Goal: Task Accomplishment & Management: Use online tool/utility

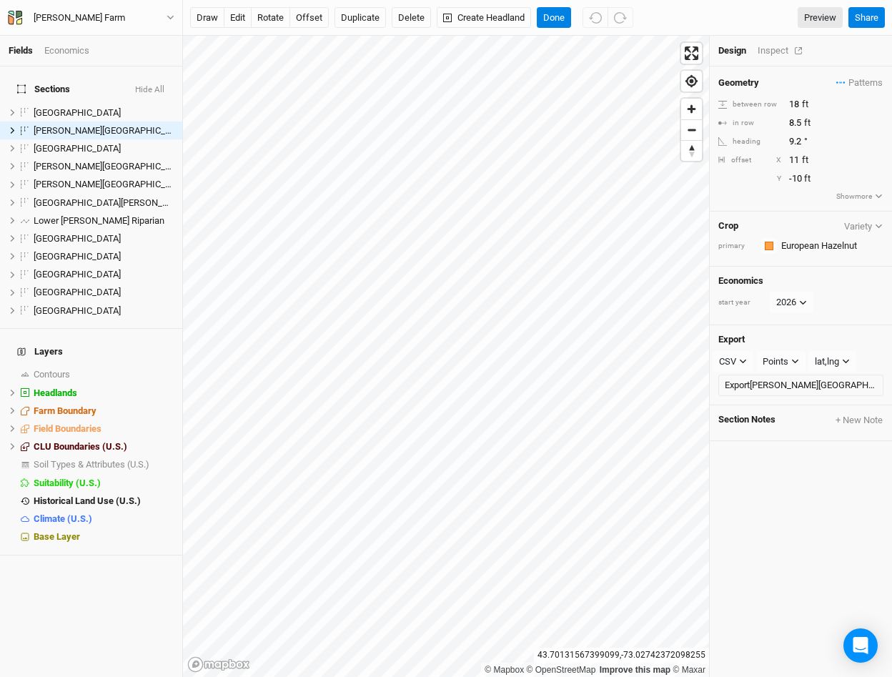
click at [775, 48] on div "Inspect" at bounding box center [783, 50] width 51 height 13
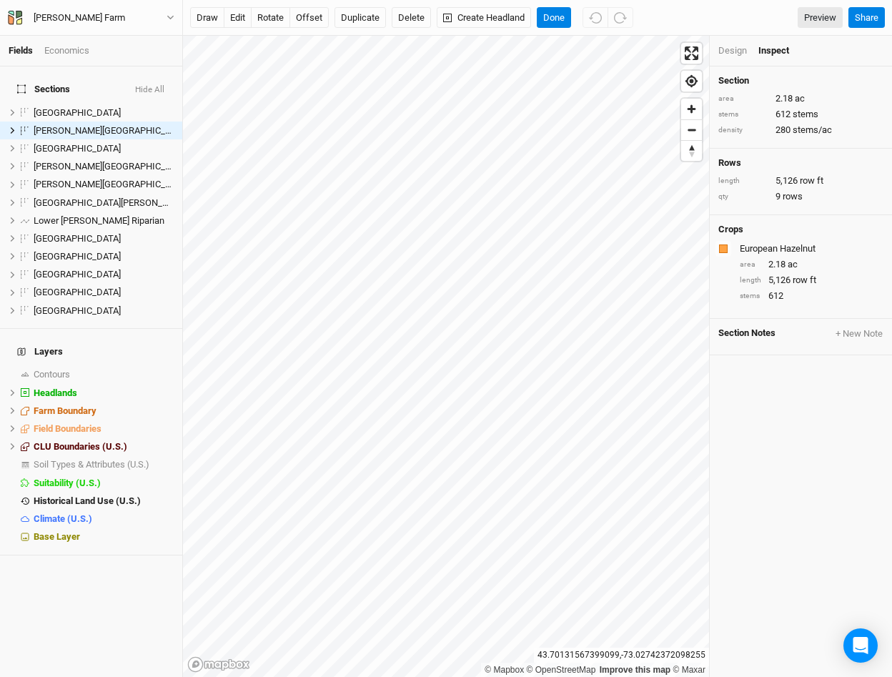
click at [726, 46] on div "Design" at bounding box center [732, 50] width 29 height 13
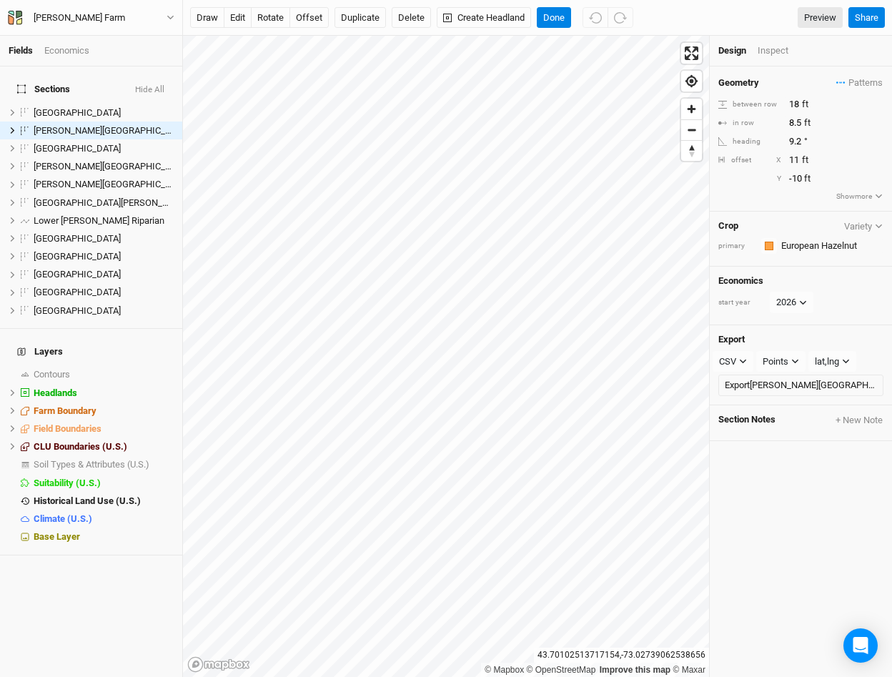
click at [767, 38] on div "Design Inspect" at bounding box center [801, 51] width 182 height 31
click at [767, 49] on div "Inspect" at bounding box center [783, 50] width 51 height 13
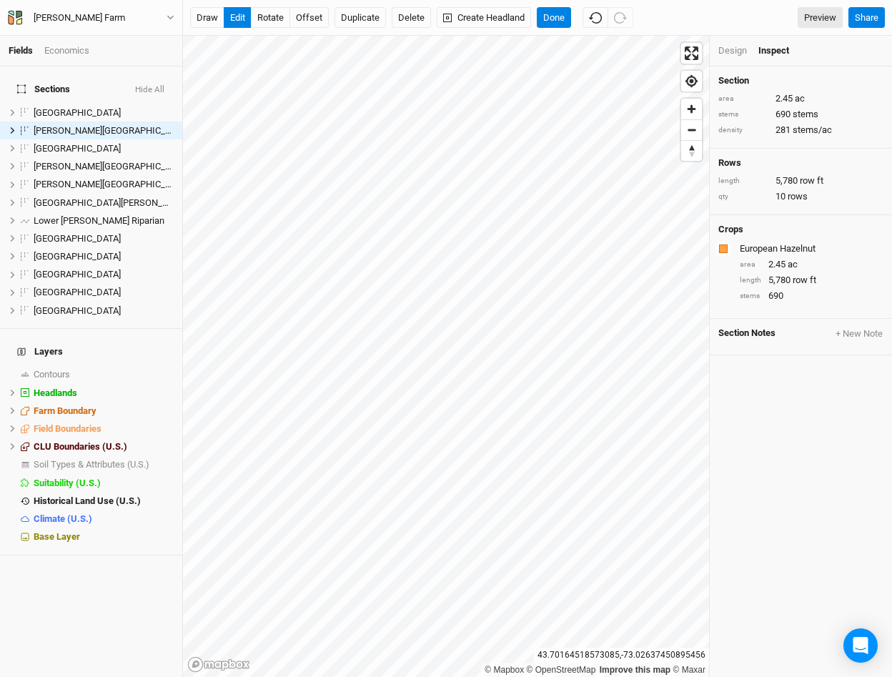
click at [734, 49] on div "Design" at bounding box center [732, 50] width 29 height 13
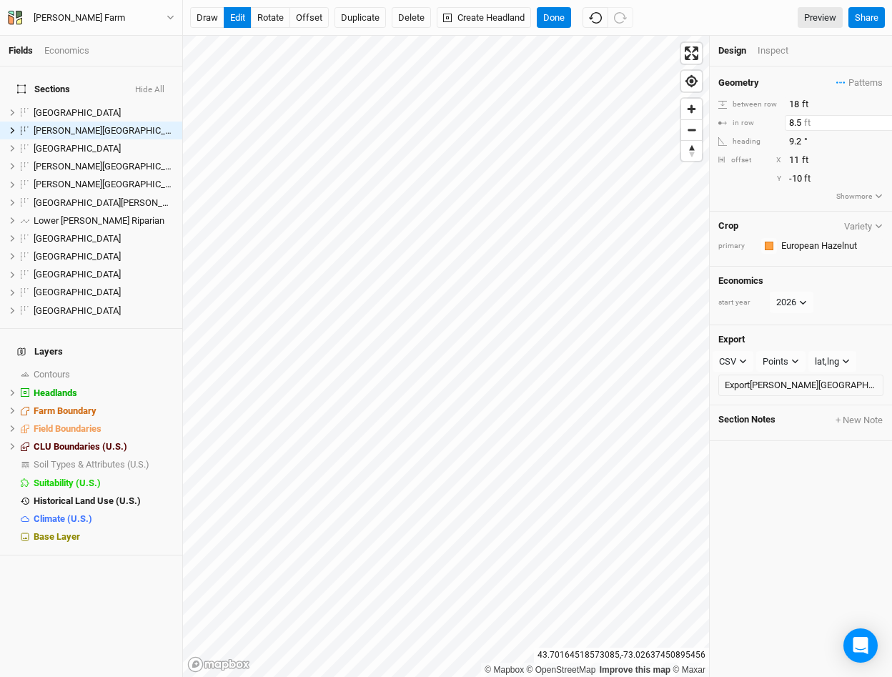
click at [795, 122] on input "8.5" at bounding box center [847, 123] width 124 height 16
type input "10"
click at [775, 46] on div "Inspect" at bounding box center [783, 50] width 51 height 13
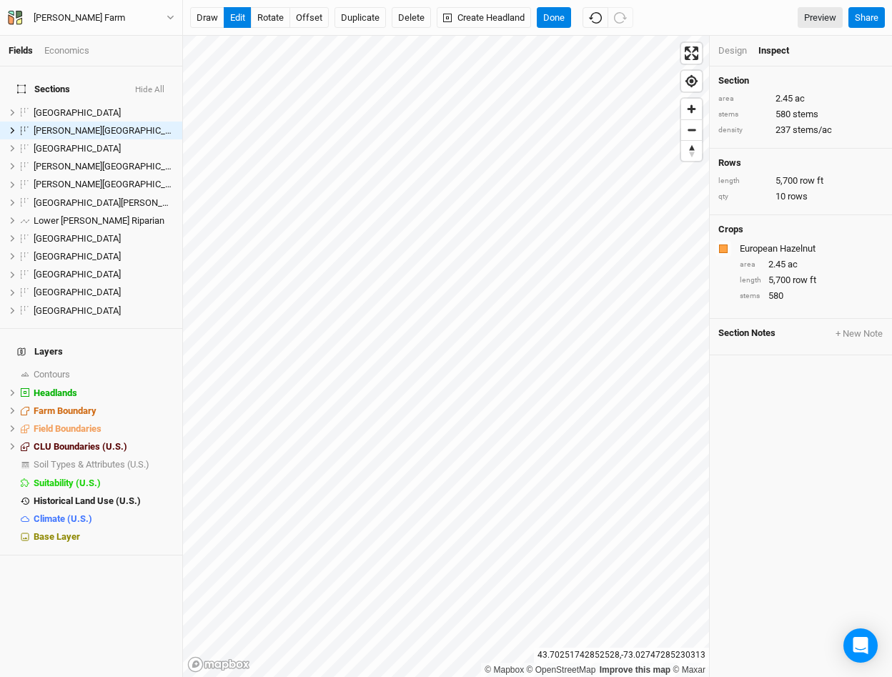
click at [731, 51] on div "Design" at bounding box center [732, 50] width 29 height 13
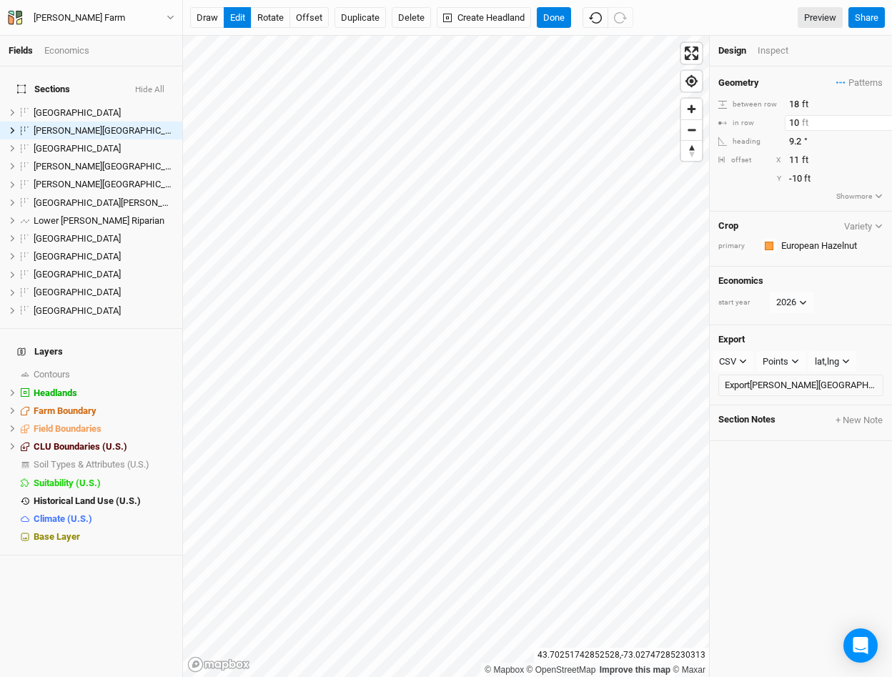
click at [797, 124] on input "10" at bounding box center [847, 123] width 124 height 16
type input "1"
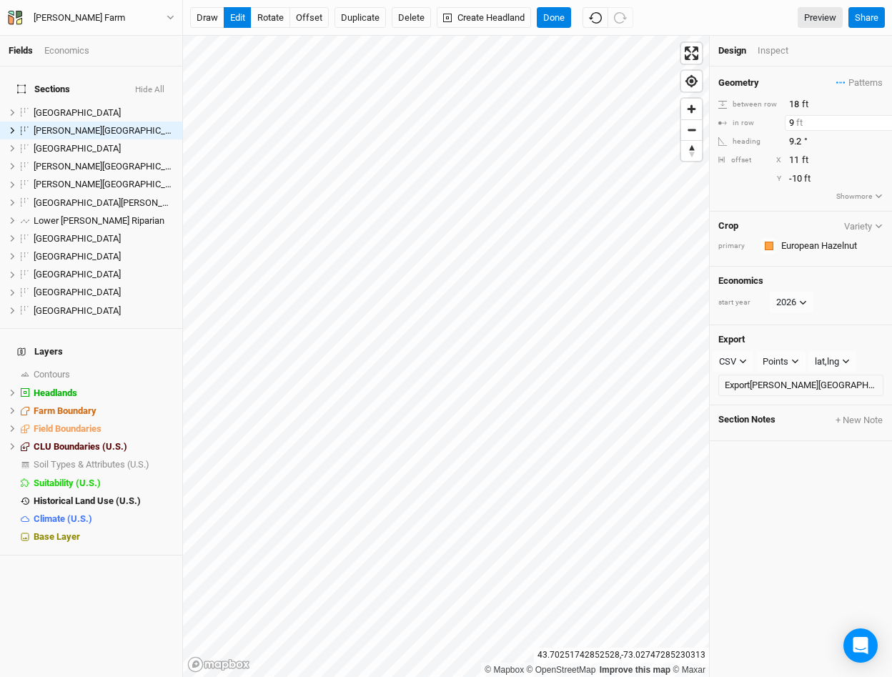
type input "9"
click at [771, 46] on div "Inspect" at bounding box center [783, 50] width 51 height 13
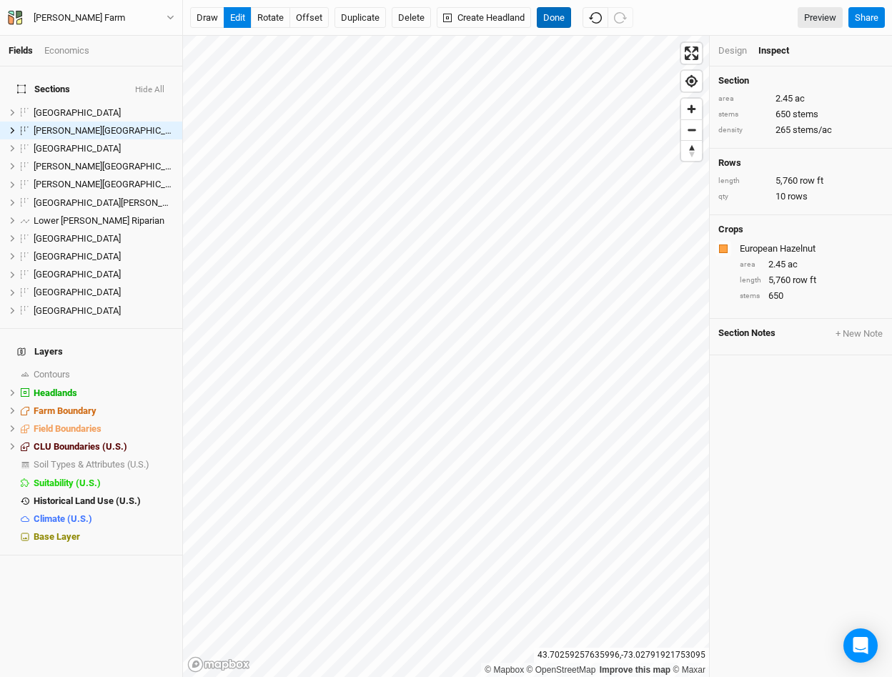
click at [561, 18] on button "Done" at bounding box center [554, 17] width 34 height 21
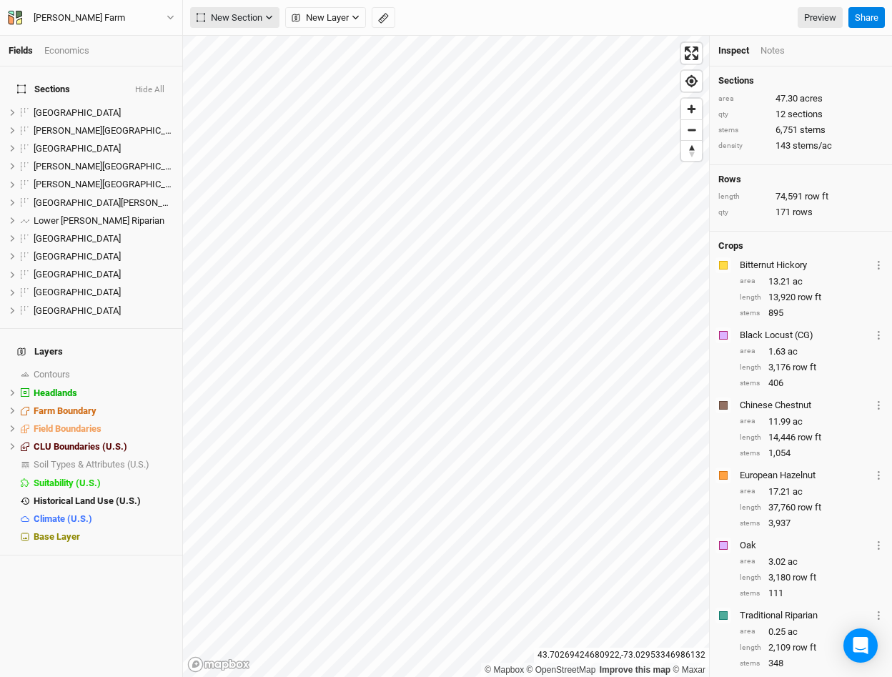
click at [253, 14] on span "New Section" at bounding box center [230, 18] width 66 height 14
click at [234, 46] on div "Grid" at bounding box center [231, 47] width 21 height 16
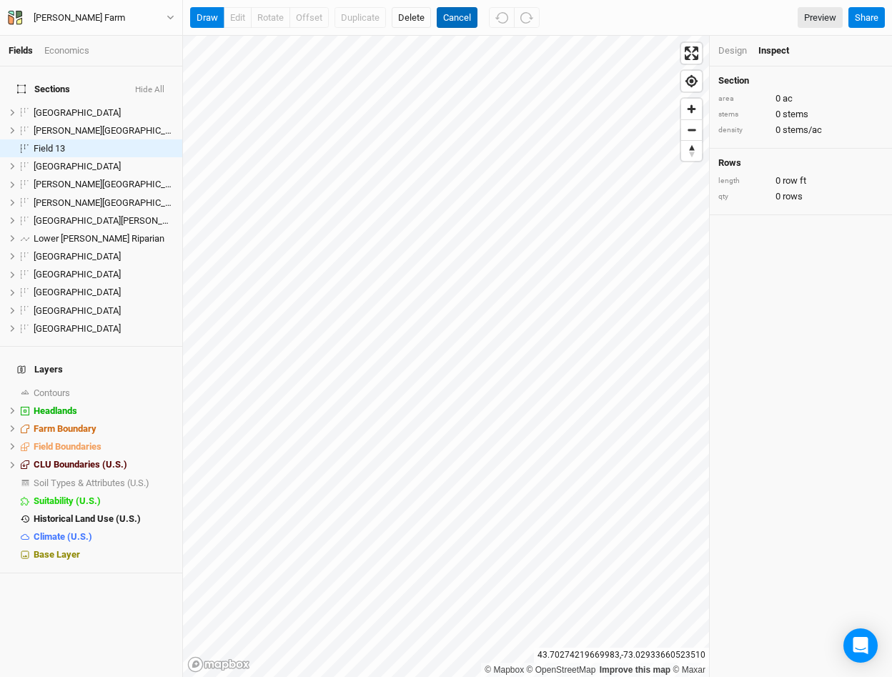
click at [470, 17] on button "Cancel" at bounding box center [457, 17] width 41 height 21
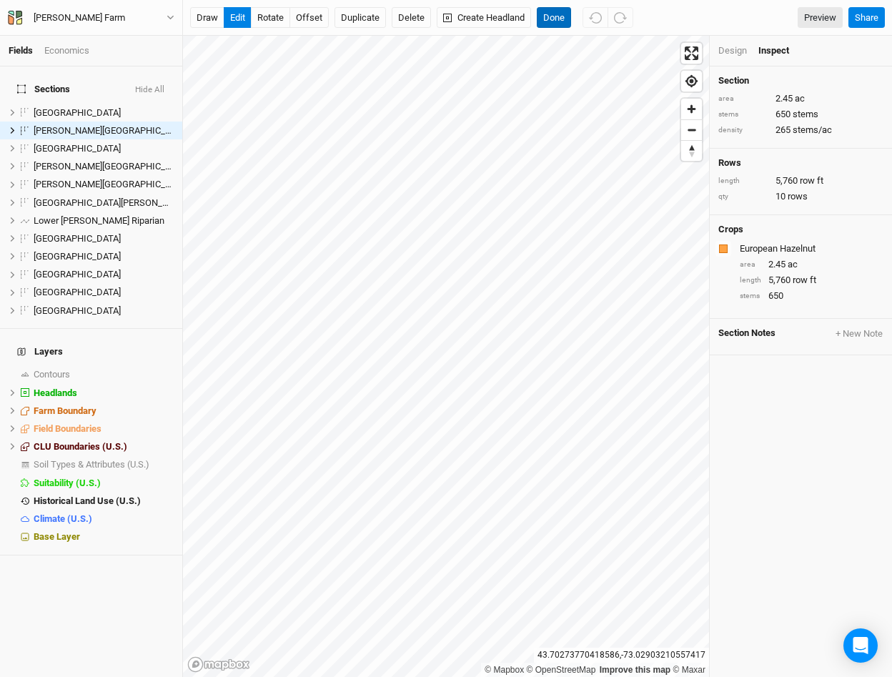
click at [549, 17] on button "Done" at bounding box center [554, 17] width 34 height 21
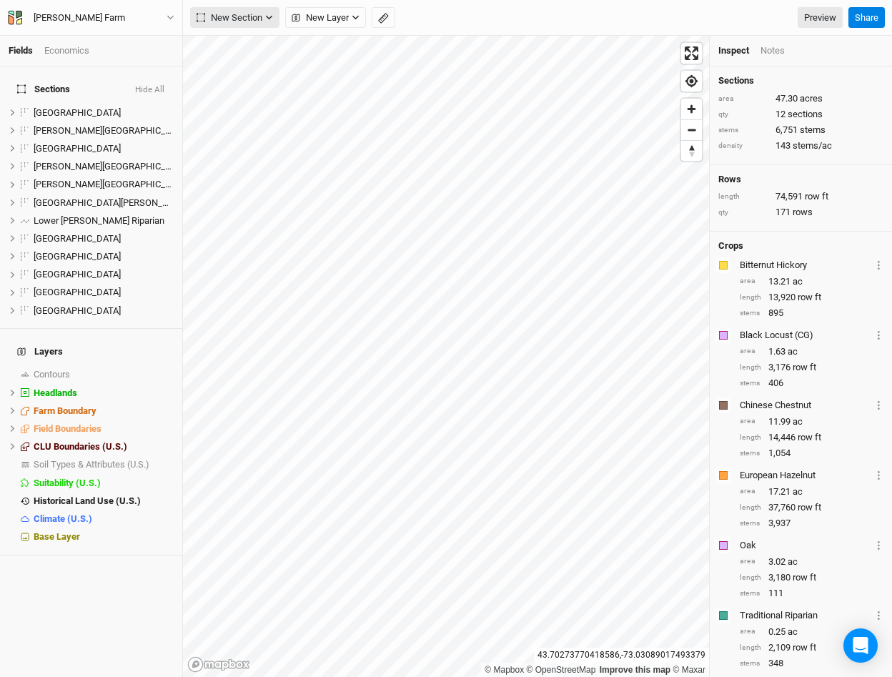
click at [272, 26] on button "New Section" at bounding box center [234, 17] width 89 height 21
click at [231, 50] on div "Grid" at bounding box center [231, 47] width 21 height 16
click at [324, 15] on span "New Layer" at bounding box center [320, 18] width 57 height 14
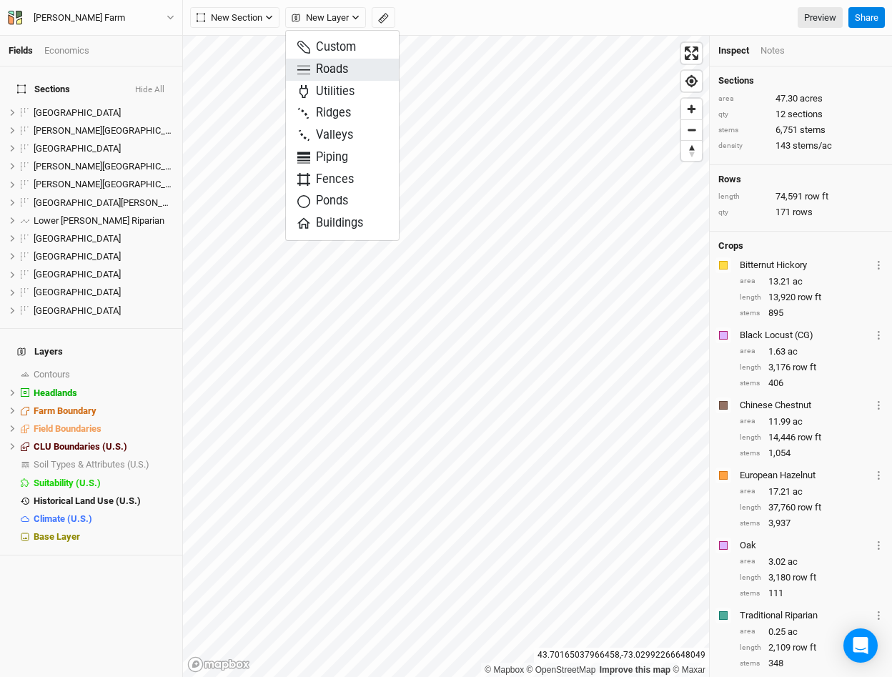
click at [327, 73] on span "Roads" at bounding box center [322, 69] width 51 height 16
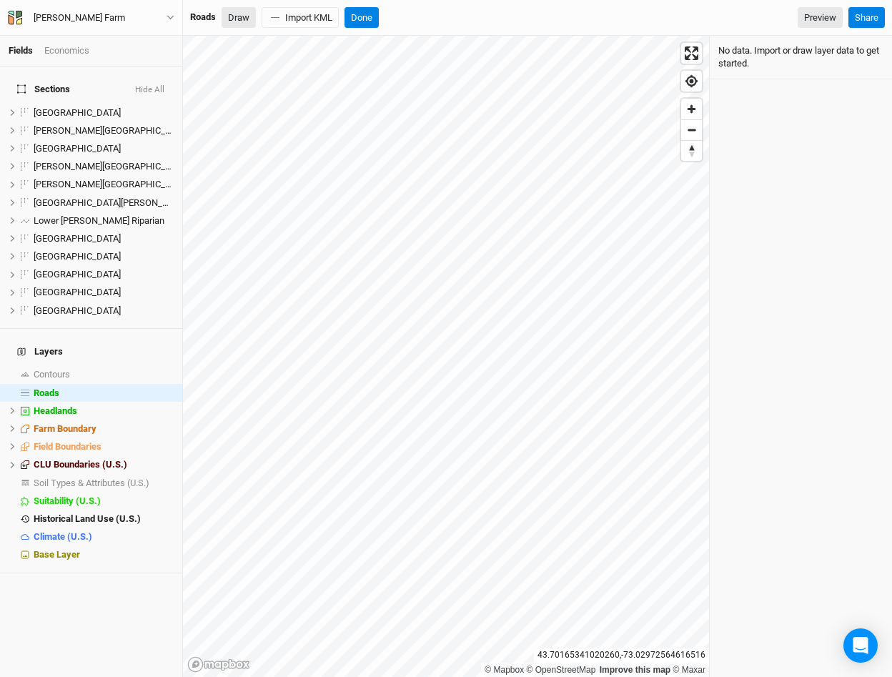
click at [241, 18] on button "Draw" at bounding box center [239, 17] width 34 height 21
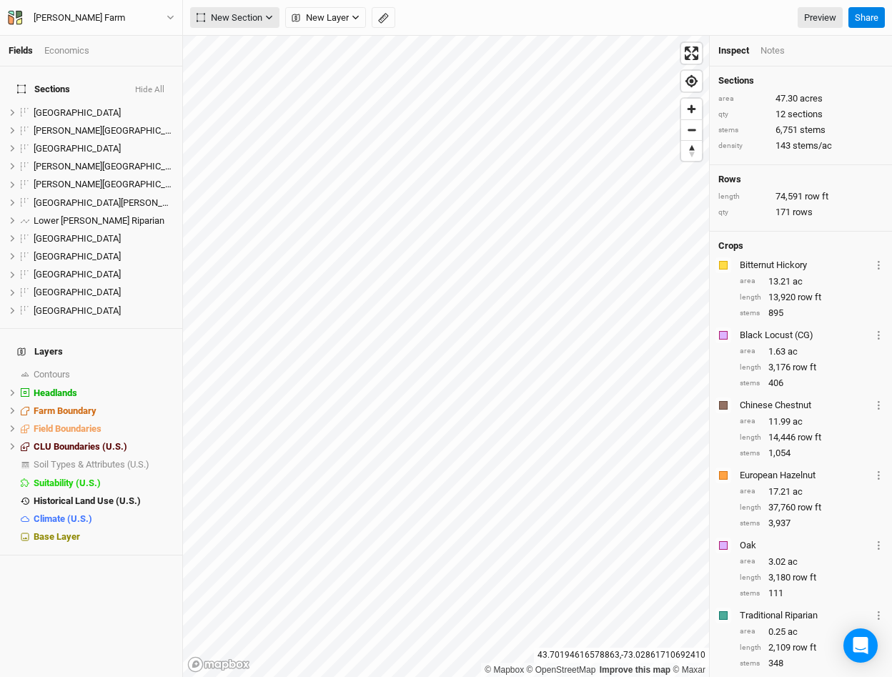
click at [272, 15] on icon "button" at bounding box center [269, 18] width 8 height 8
click at [253, 50] on button "Grid" at bounding box center [247, 47] width 113 height 22
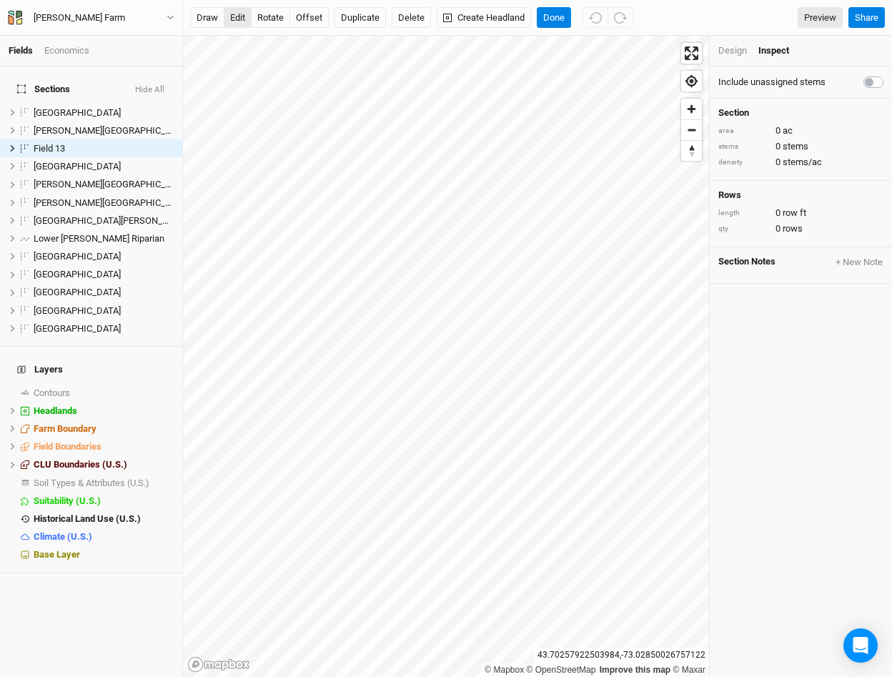
click at [234, 20] on button "edit" at bounding box center [238, 17] width 28 height 21
click at [267, 20] on button "rotate" at bounding box center [270, 17] width 39 height 21
click at [735, 54] on div "Design" at bounding box center [732, 50] width 29 height 13
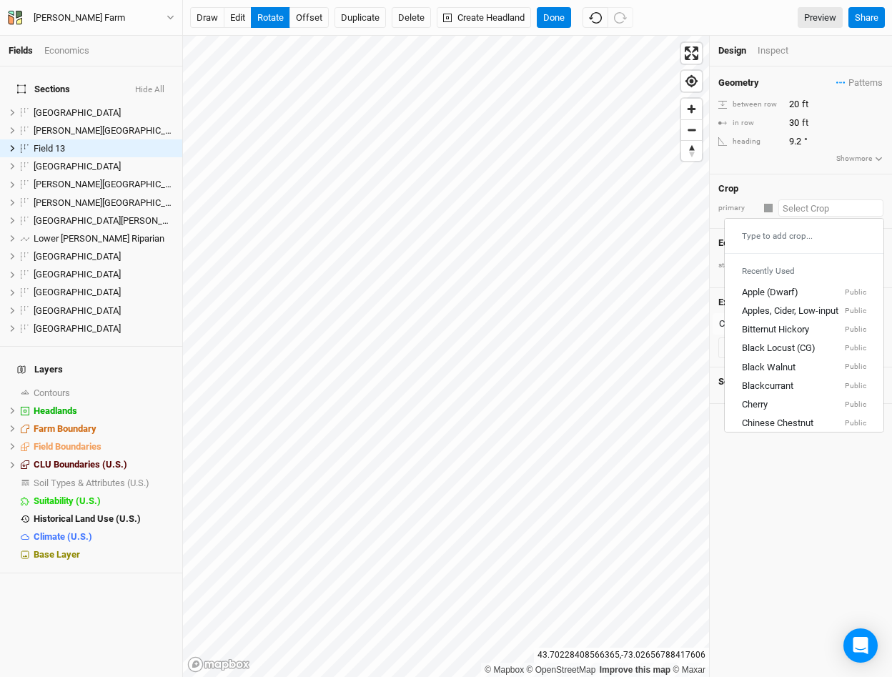
click at [806, 204] on input "text" at bounding box center [830, 207] width 105 height 17
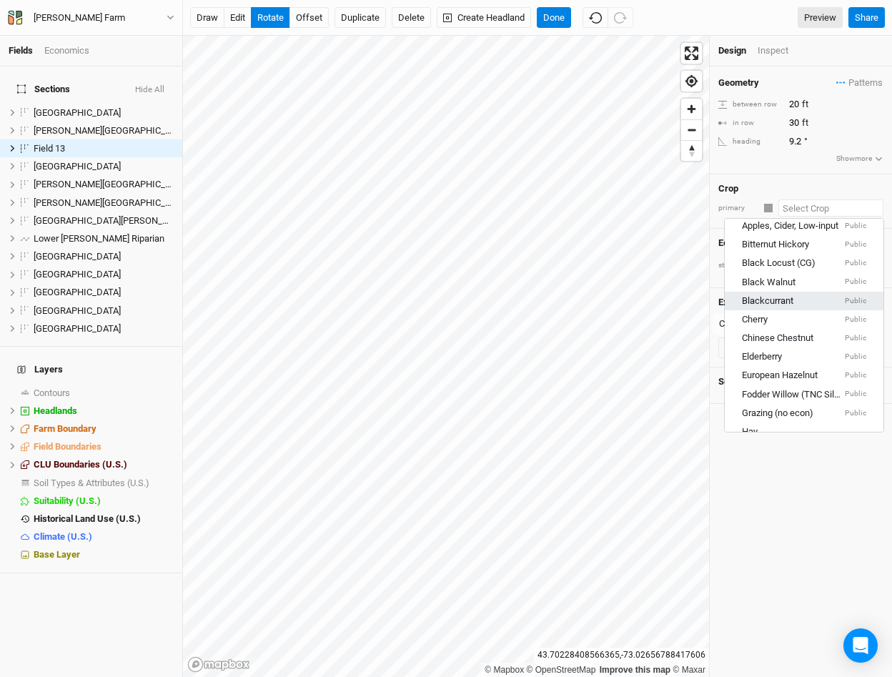
scroll to position [86, 0]
click at [784, 372] on div "European Hazelnut" at bounding box center [780, 374] width 76 height 13
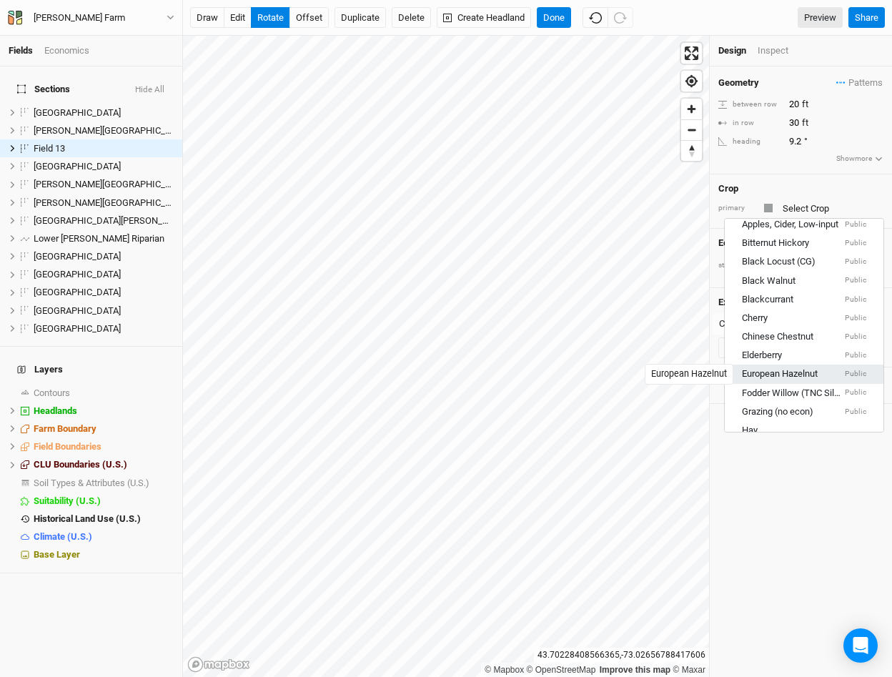
type input "10"
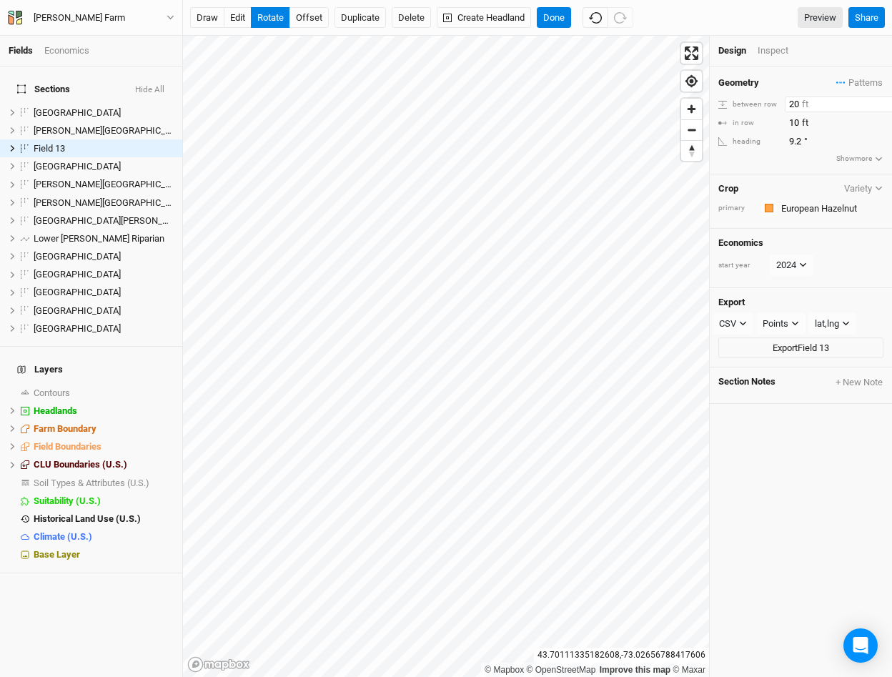
click at [796, 99] on input "20" at bounding box center [847, 104] width 124 height 16
click at [796, 98] on input "20" at bounding box center [847, 104] width 124 height 16
type input "18"
click at [794, 122] on input "10" at bounding box center [847, 123] width 124 height 16
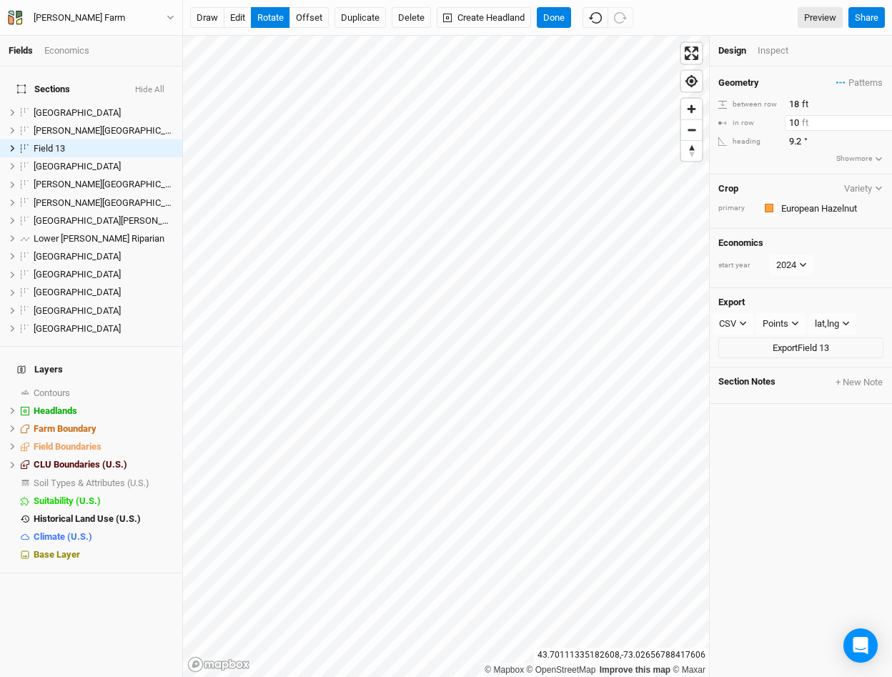
click at [794, 122] on input "10" at bounding box center [847, 123] width 124 height 16
type input "9"
click at [779, 42] on div "Design Inspect" at bounding box center [801, 51] width 182 height 31
click at [772, 51] on div "Inspect" at bounding box center [783, 50] width 51 height 13
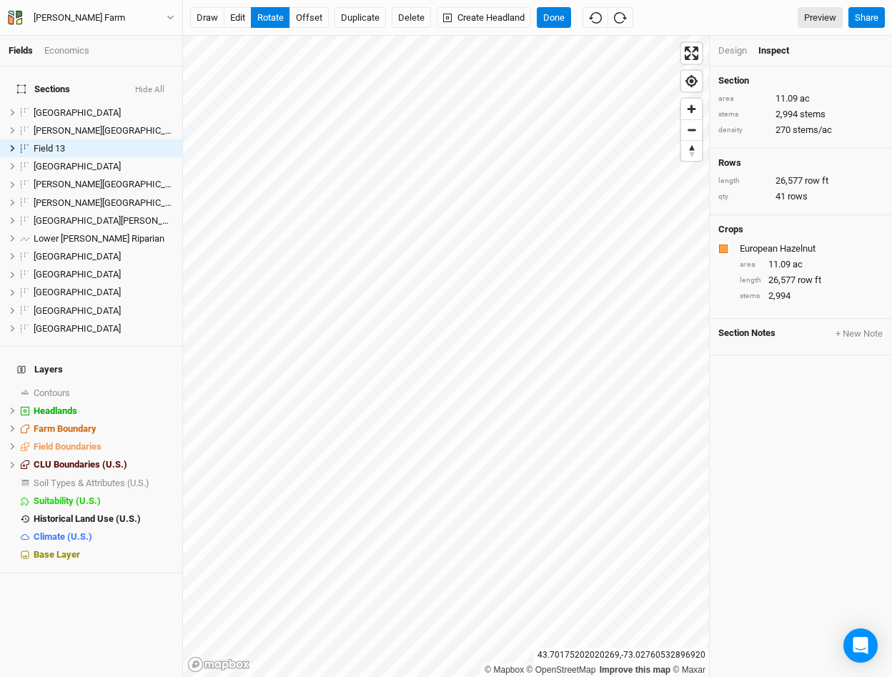
click at [735, 46] on div "Design" at bounding box center [732, 50] width 29 height 13
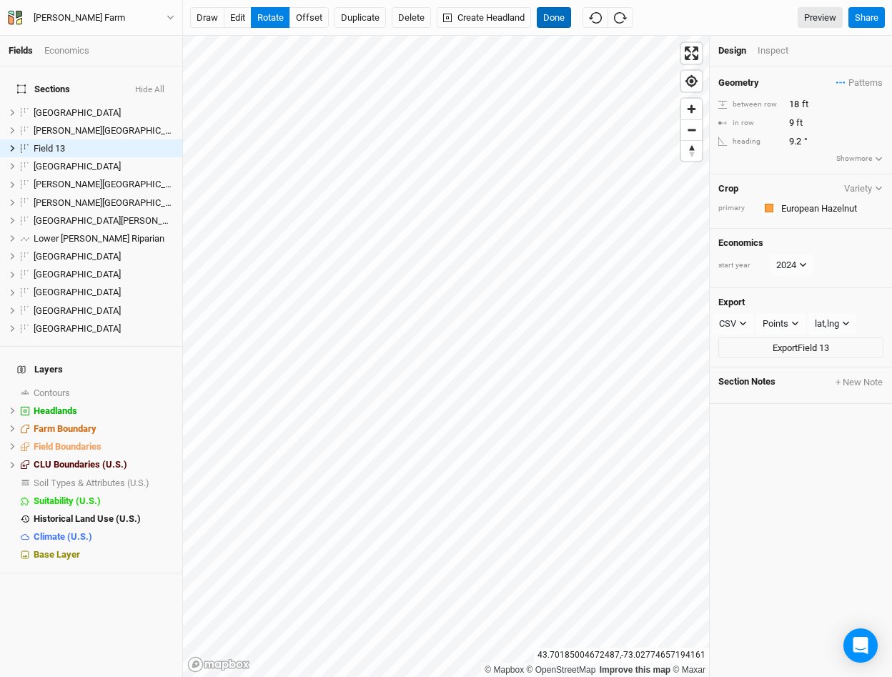
click at [549, 19] on button "Done" at bounding box center [554, 17] width 34 height 21
click at [454, 0] on html "Fields Economics Sections Hide All [GEOGRAPHIC_DATA] hide [PERSON_NAME][GEOGRAP…" at bounding box center [446, 338] width 892 height 677
click at [554, 16] on button "Done" at bounding box center [554, 17] width 34 height 21
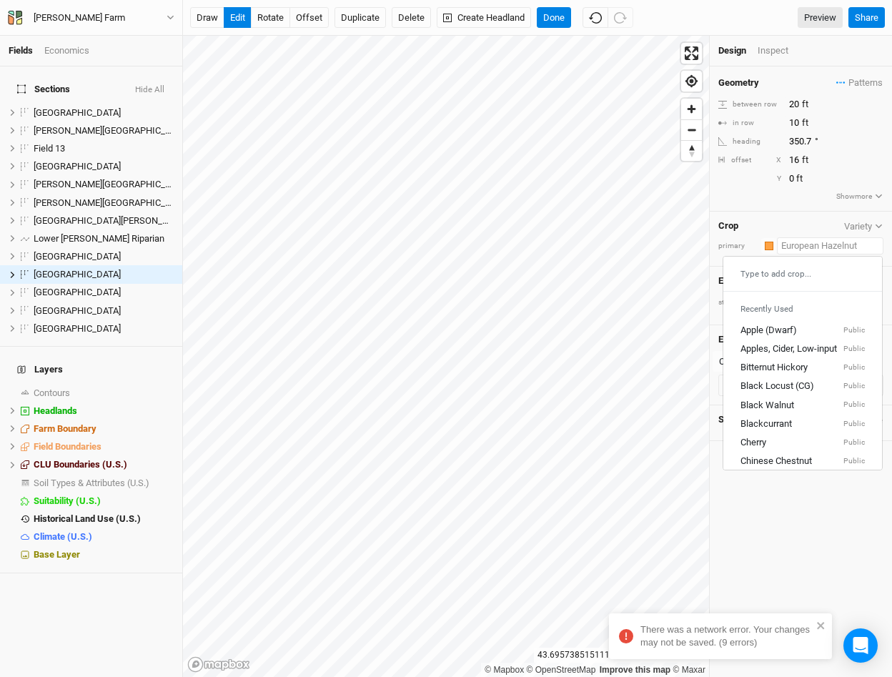
click at [833, 247] on input "text" at bounding box center [830, 245] width 107 height 17
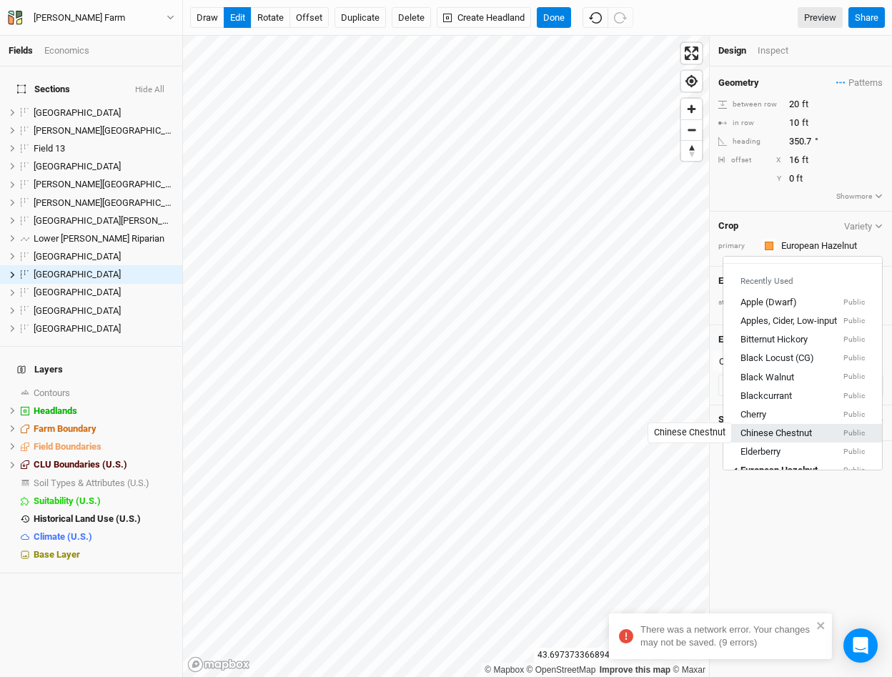
click at [797, 427] on div "Chinese Chestnut" at bounding box center [776, 433] width 71 height 13
type input "20"
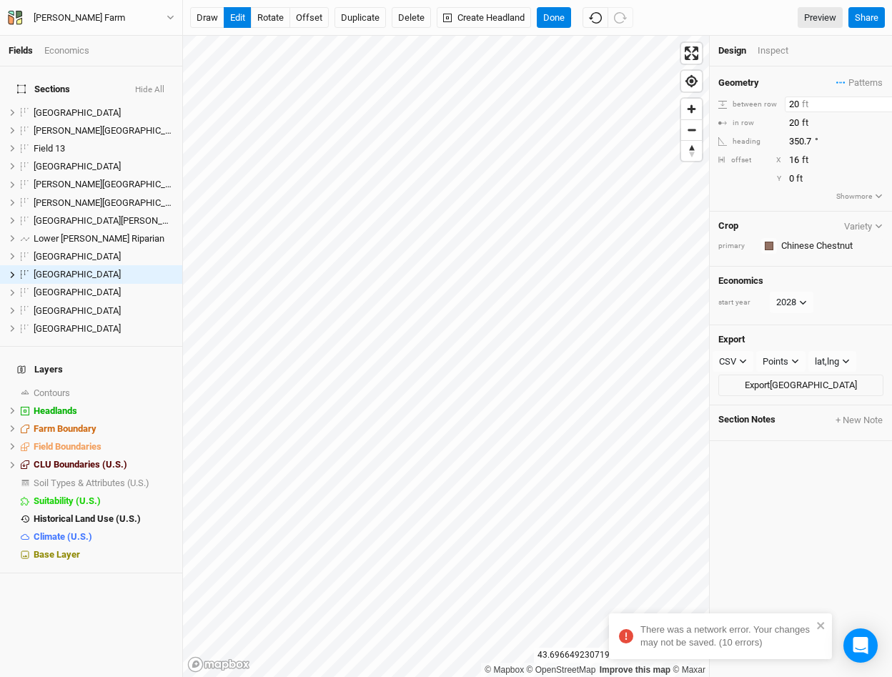
click at [794, 105] on input "20" at bounding box center [847, 104] width 124 height 16
type input "3"
type input "40"
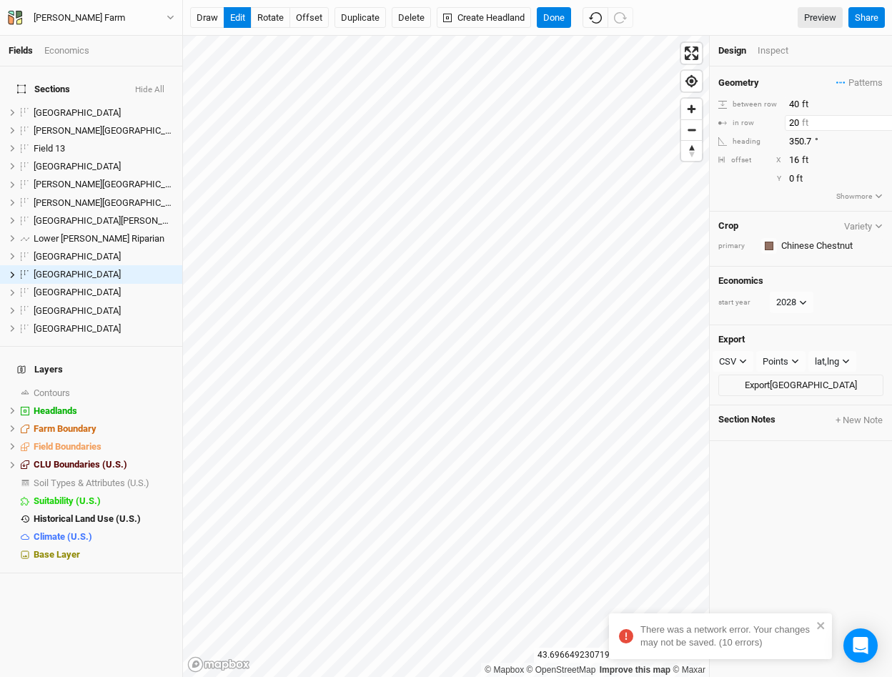
click at [798, 127] on input "20" at bounding box center [847, 123] width 124 height 16
type input "20"
click at [555, 17] on button "Done" at bounding box center [554, 17] width 34 height 21
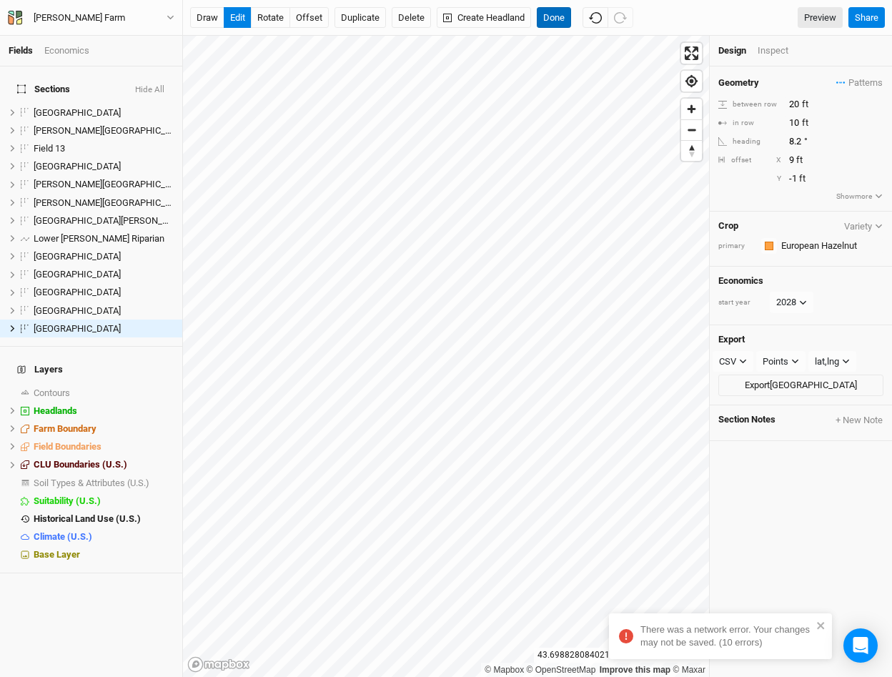
click at [558, 24] on button "Done" at bounding box center [554, 17] width 34 height 21
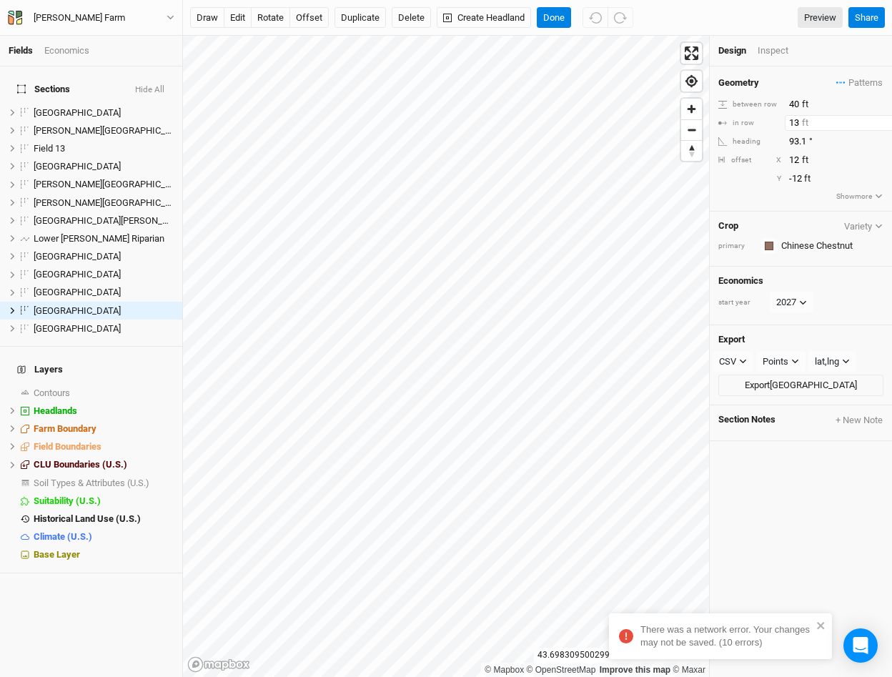
click at [794, 124] on input "13" at bounding box center [847, 123] width 124 height 16
type input "20"
click at [796, 104] on input "40" at bounding box center [847, 104] width 124 height 16
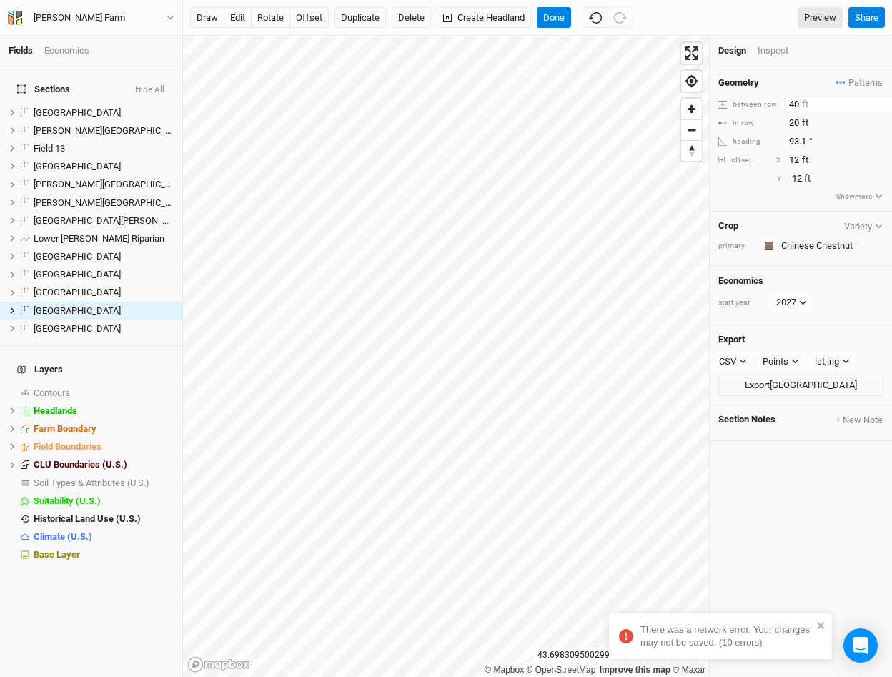
click at [796, 104] on input "40" at bounding box center [847, 104] width 124 height 16
type input "30"
click at [558, 18] on button "Done" at bounding box center [554, 17] width 34 height 21
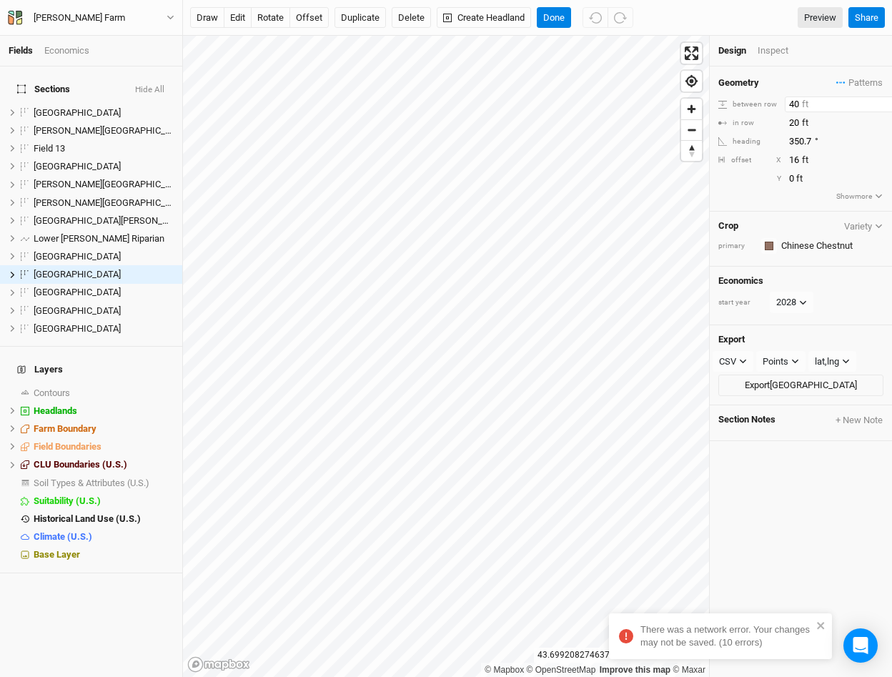
click at [796, 106] on input "40" at bounding box center [847, 104] width 124 height 16
type input "30"
click at [873, 137] on input "350.7" at bounding box center [847, 142] width 124 height 16
click at [803, 507] on div "Geometry Patterns [PERSON_NAME] view Row Fruit view Row Fruit Wide view ＋ New i…" at bounding box center [801, 371] width 182 height 610
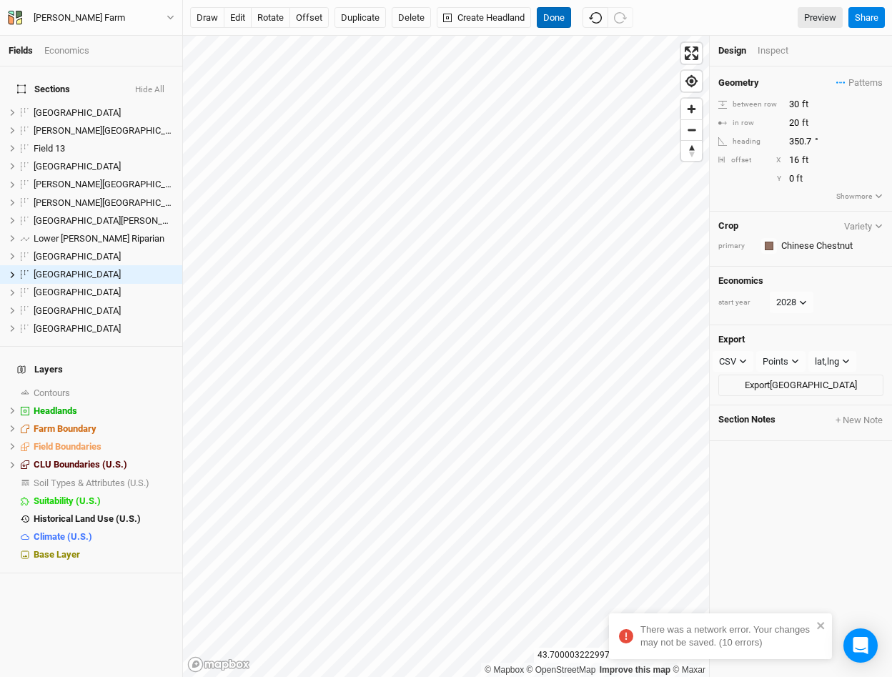
click at [563, 20] on button "Done" at bounding box center [554, 17] width 34 height 21
click at [793, 103] on input "20" at bounding box center [847, 104] width 124 height 16
type input "18"
click at [794, 121] on input "10" at bounding box center [847, 123] width 124 height 16
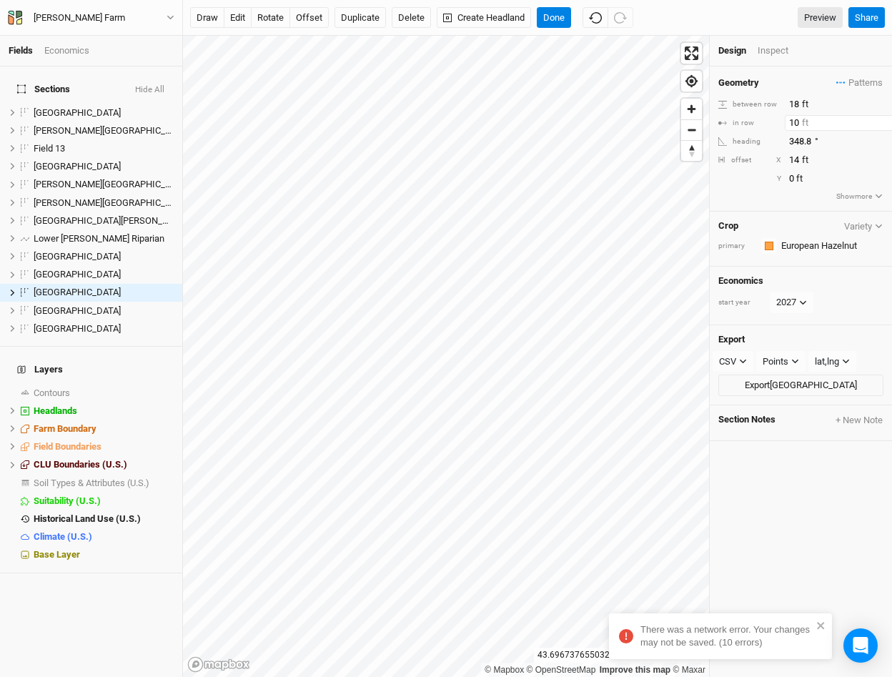
click at [791, 124] on input "10" at bounding box center [847, 123] width 124 height 16
type input "9"
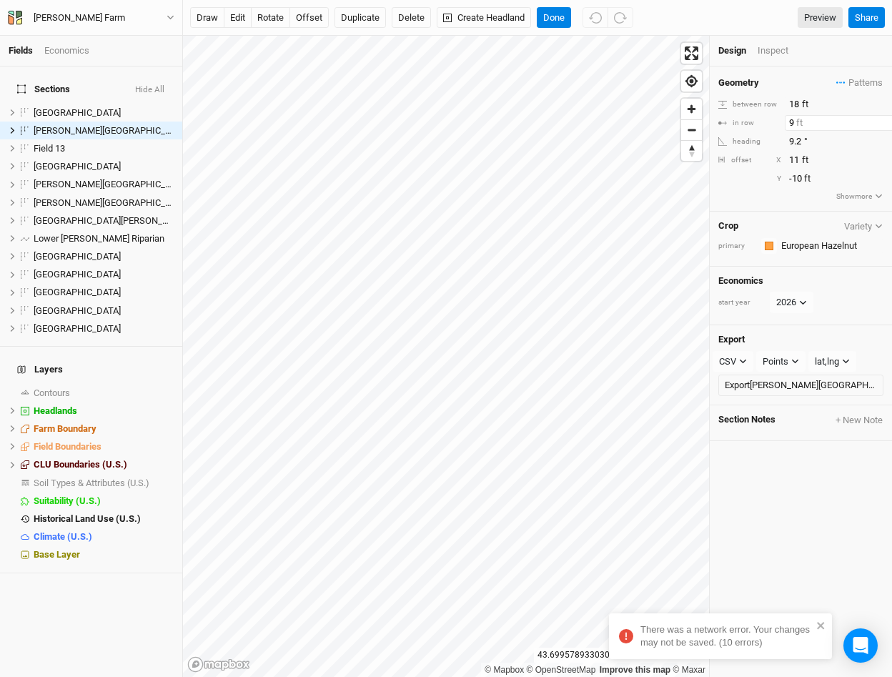
click at [791, 124] on input "9" at bounding box center [847, 123] width 124 height 16
click at [795, 124] on input "10" at bounding box center [847, 123] width 124 height 16
type input "9"
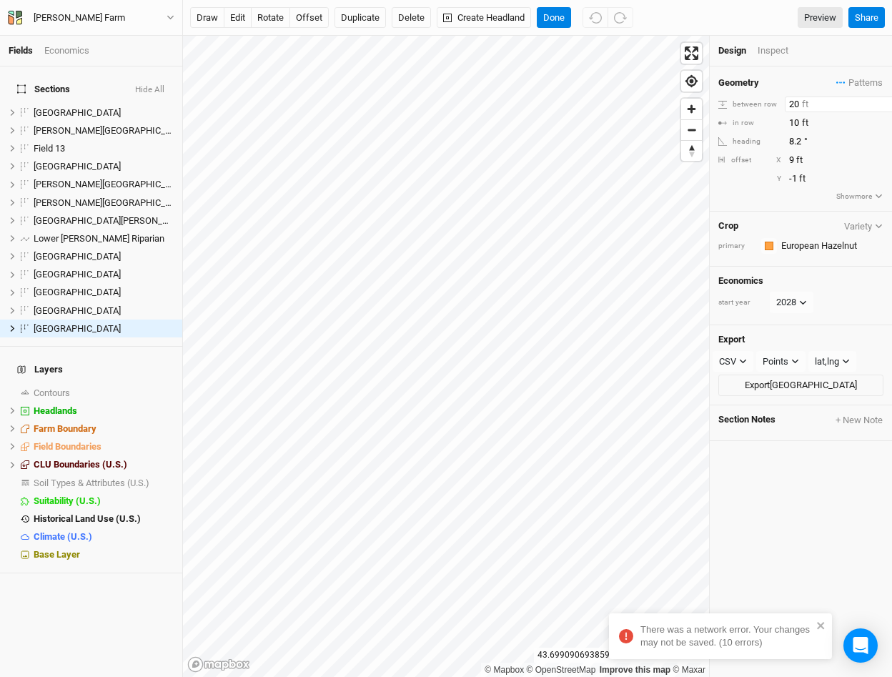
click at [793, 102] on input "20" at bounding box center [847, 104] width 124 height 16
type input "18"
click at [795, 121] on input "10" at bounding box center [847, 123] width 124 height 16
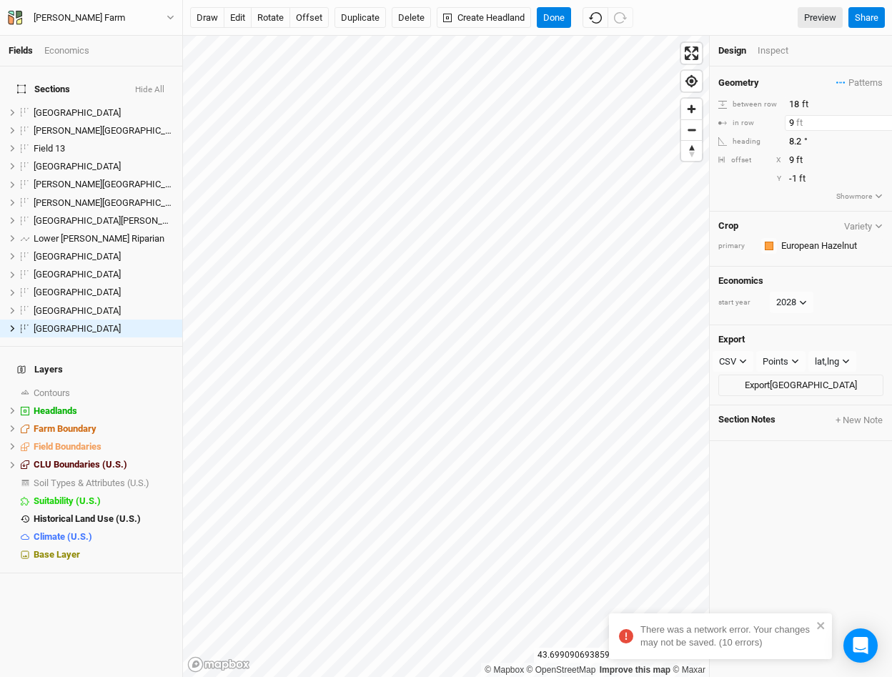
type input "9"
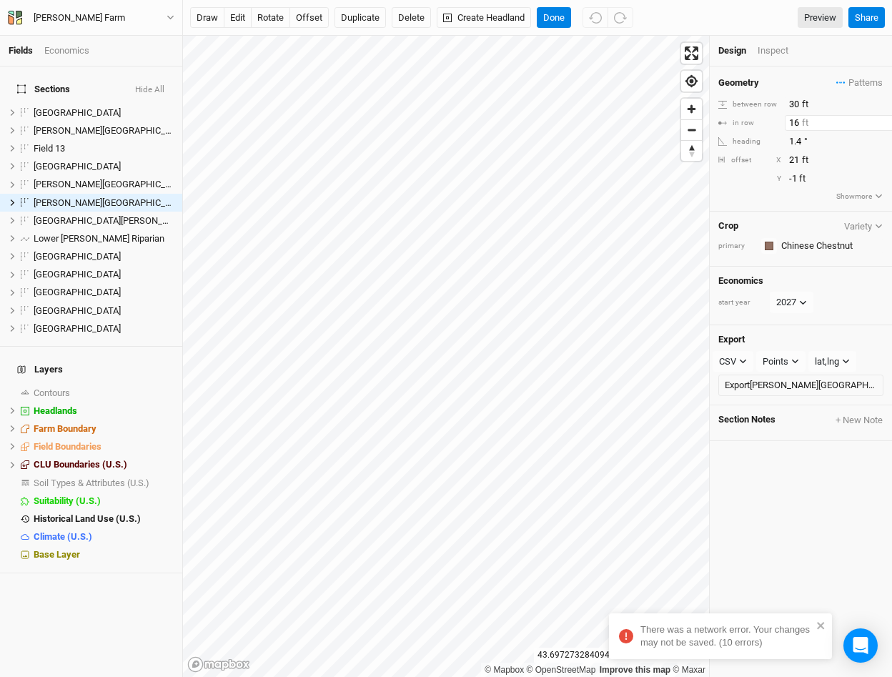
click at [796, 122] on input "16" at bounding box center [847, 123] width 124 height 16
type input "1"
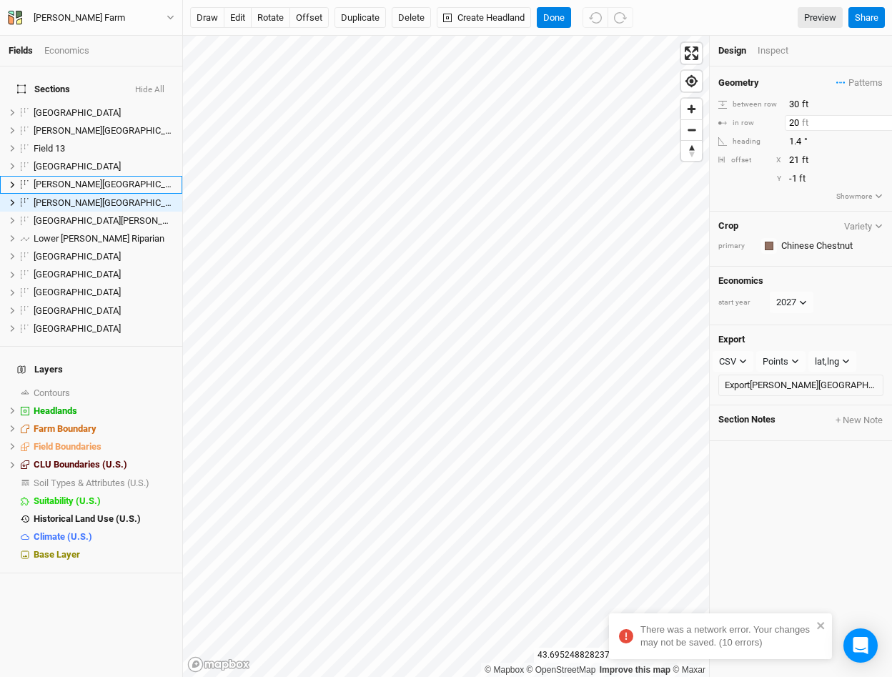
type input "20"
click at [795, 121] on input "16" at bounding box center [847, 123] width 124 height 16
type input "20"
click at [776, 44] on div "Inspect" at bounding box center [783, 50] width 51 height 13
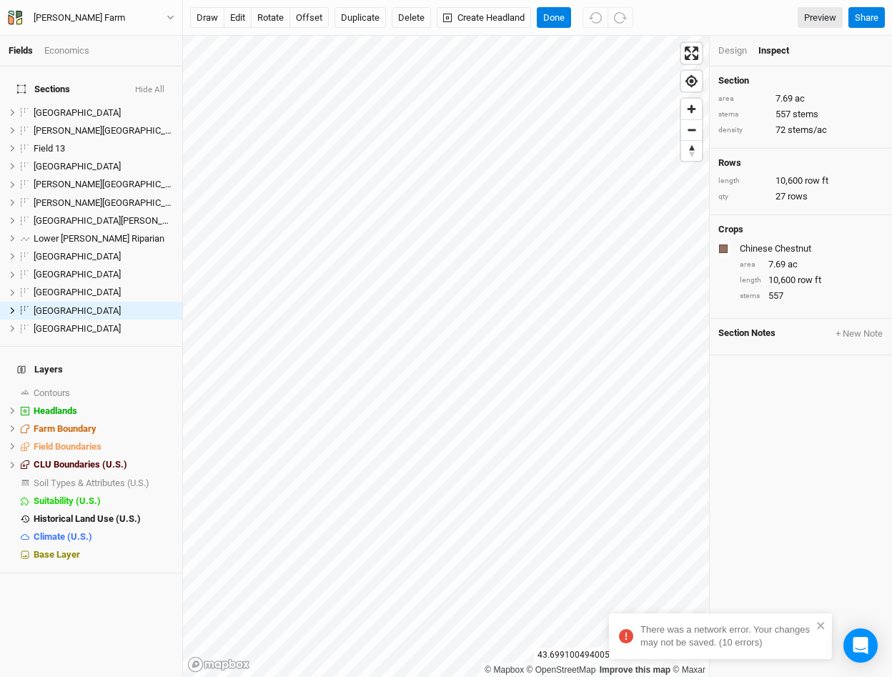
click at [728, 51] on div "Design" at bounding box center [732, 50] width 29 height 13
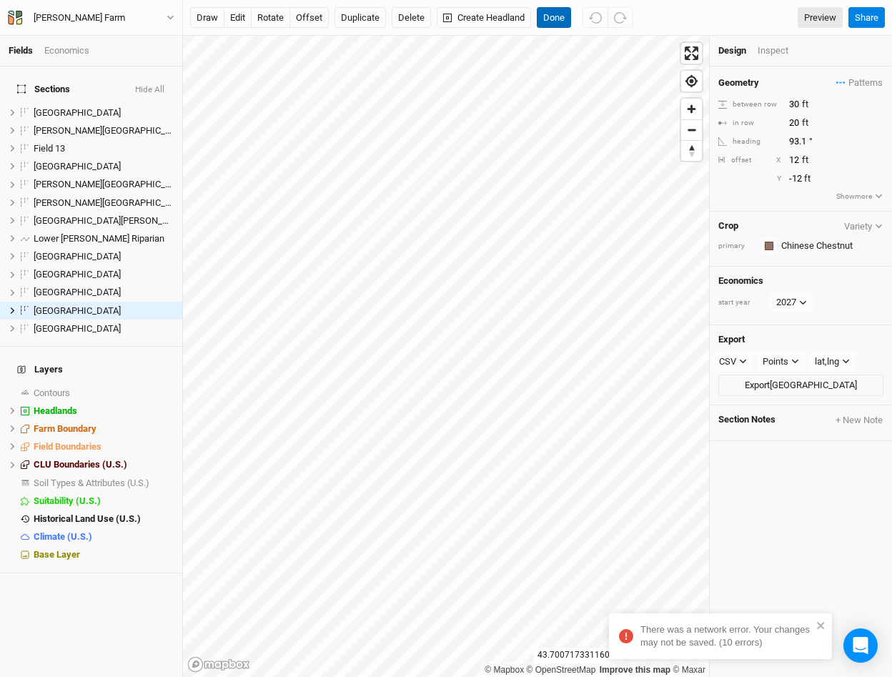
click at [555, 17] on button "Done" at bounding box center [554, 17] width 34 height 21
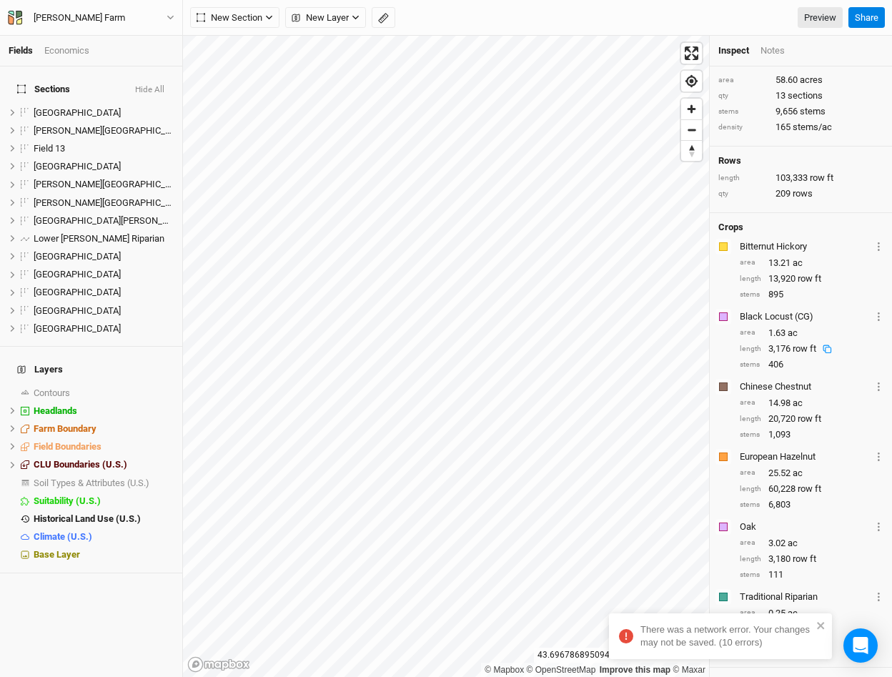
scroll to position [30, 0]
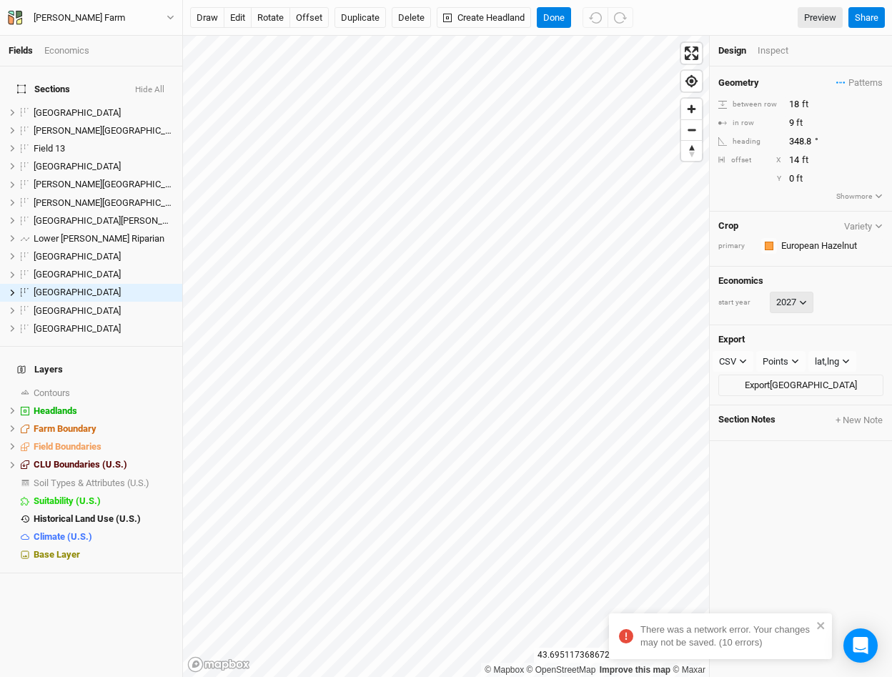
click at [798, 298] on button "2027" at bounding box center [792, 302] width 44 height 21
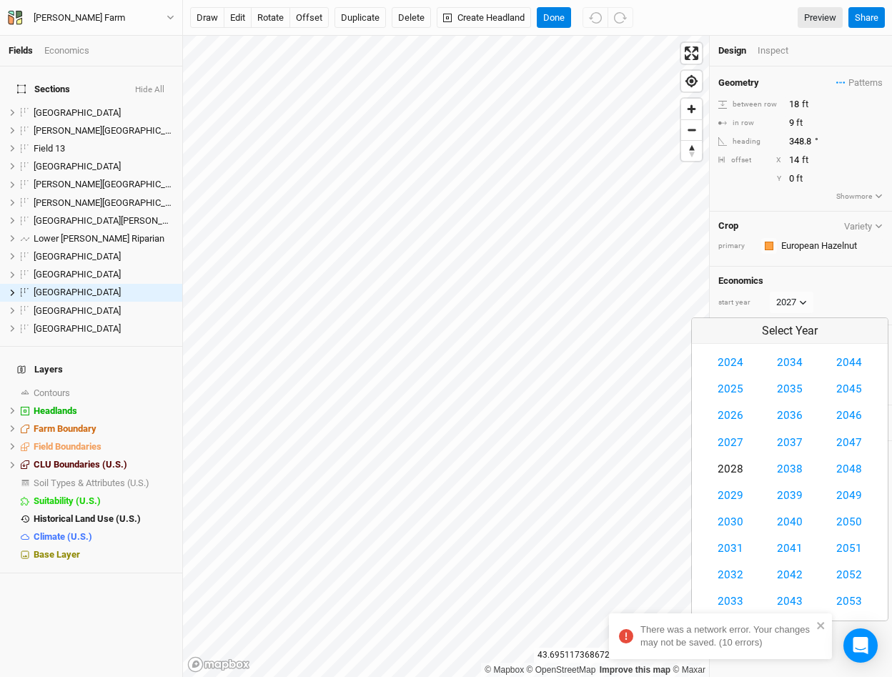
click at [733, 460] on button "2028" at bounding box center [730, 469] width 44 height 26
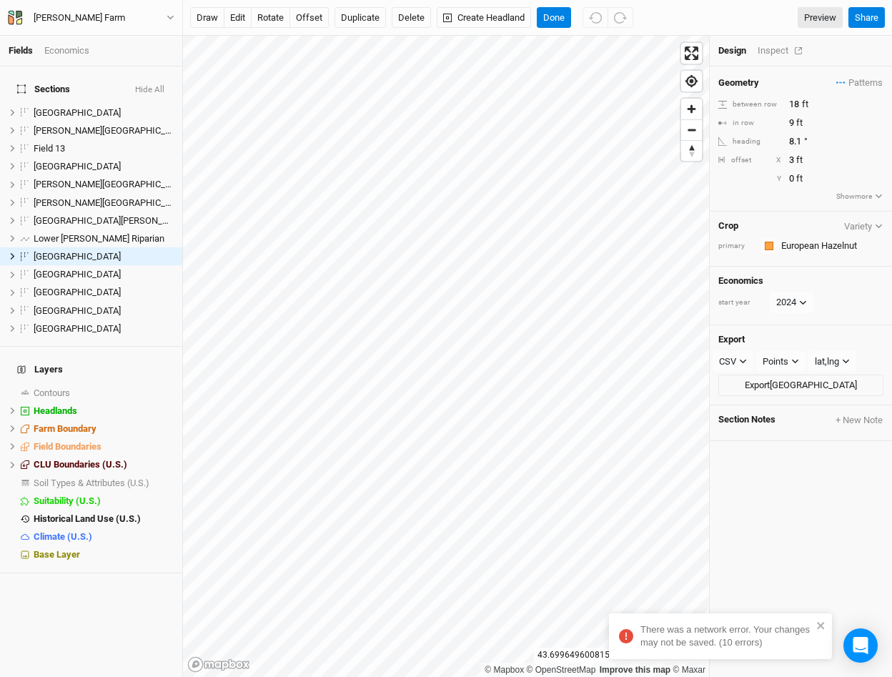
click at [771, 50] on div "Inspect" at bounding box center [783, 50] width 51 height 13
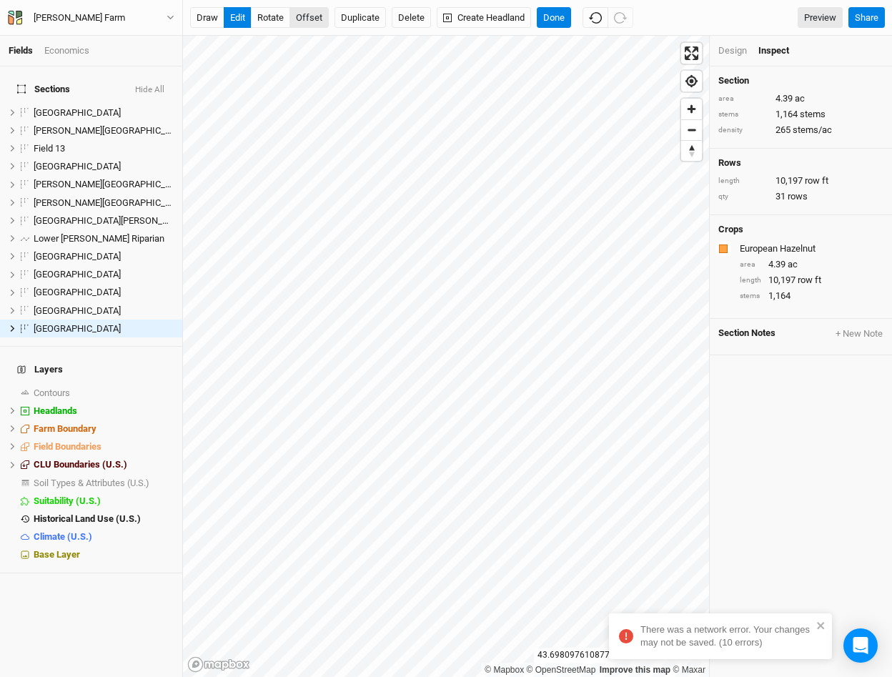
click at [306, 21] on button "offset" at bounding box center [308, 17] width 39 height 21
click at [563, 6] on div "draw edit rotate offset Duplicate Delete Create Headland Done Preview Share" at bounding box center [537, 18] width 709 height 36
click at [560, 12] on button "Done" at bounding box center [554, 17] width 34 height 21
click at [551, 19] on button "Done" at bounding box center [554, 17] width 34 height 21
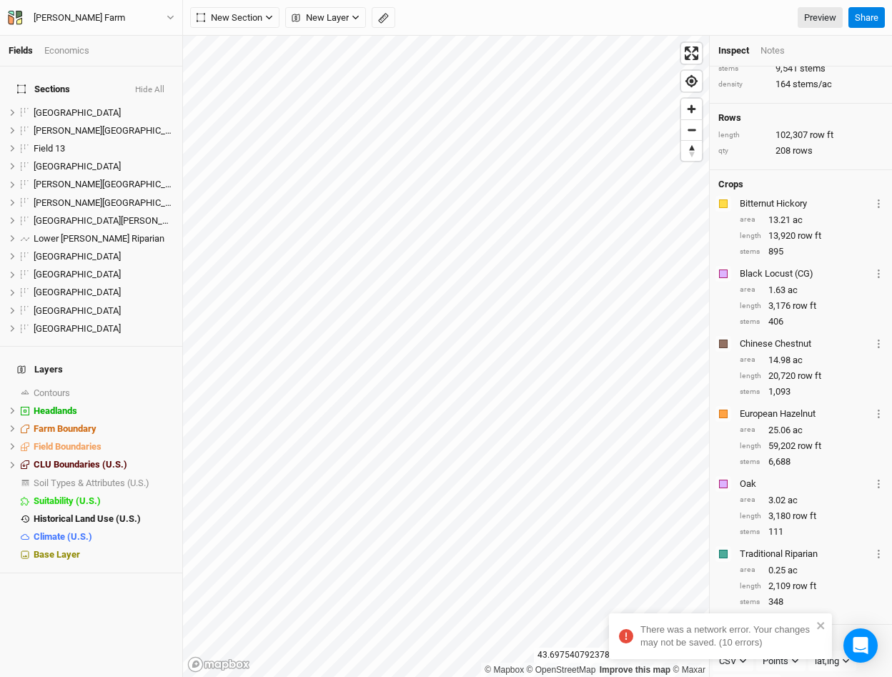
scroll to position [98, 0]
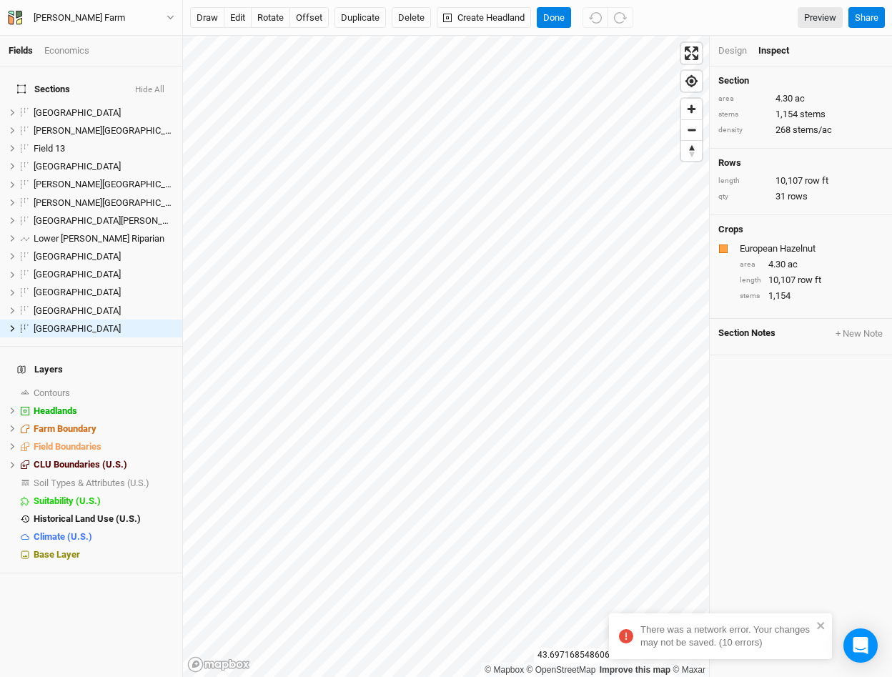
click at [732, 48] on div "Design" at bounding box center [732, 50] width 29 height 13
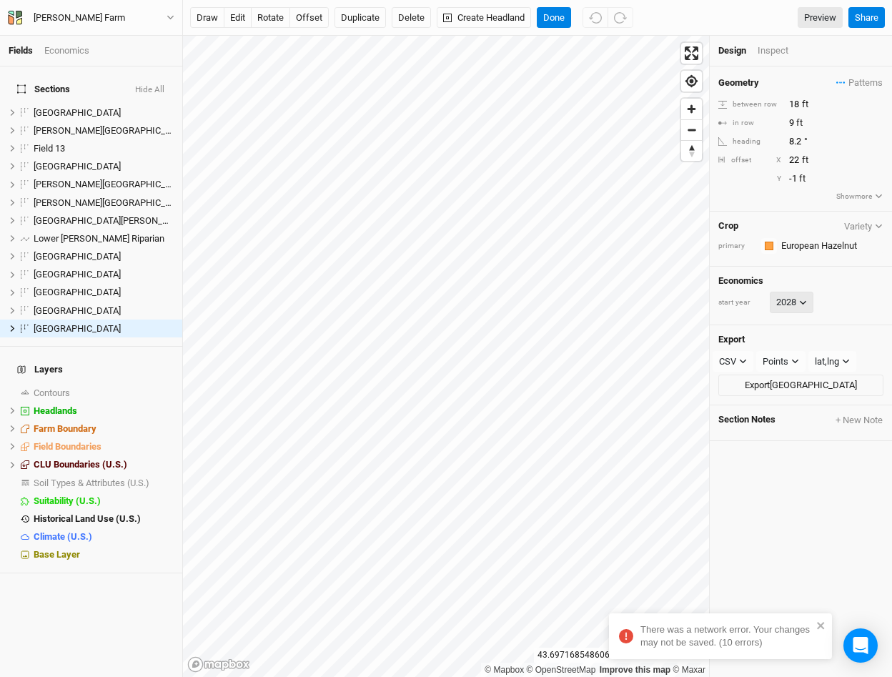
click at [805, 304] on icon at bounding box center [803, 303] width 8 height 8
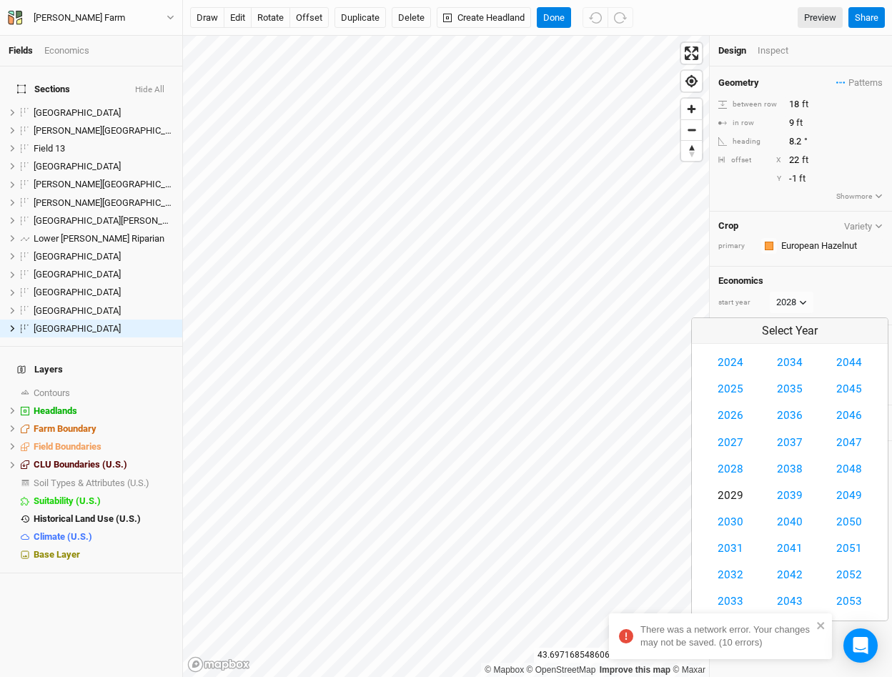
click at [730, 497] on button "2029" at bounding box center [730, 495] width 44 height 26
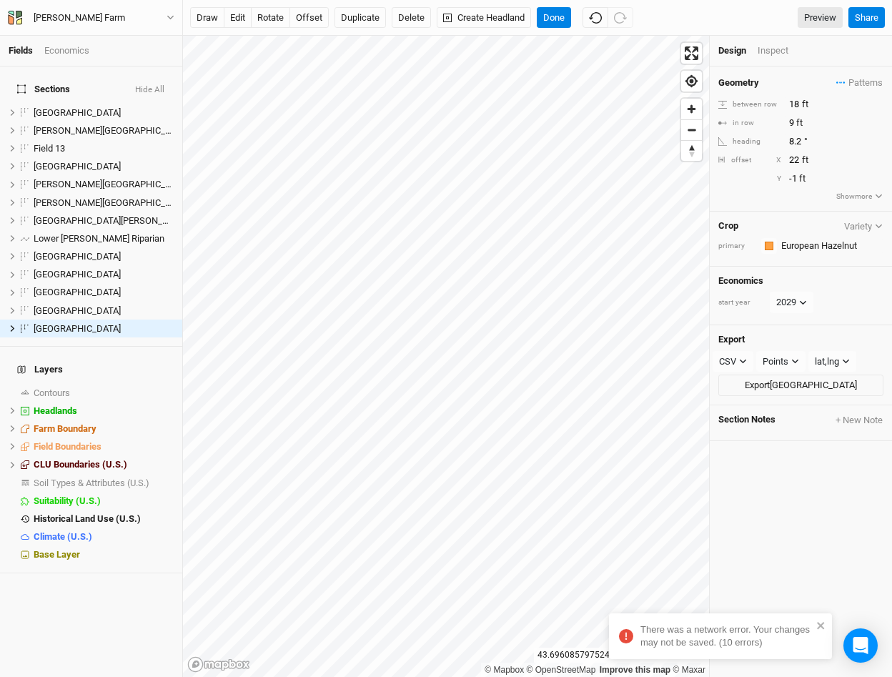
click at [506, 676] on div "© Mapbox © OpenStreetMap Improve this map © Maxar" at bounding box center [446, 356] width 526 height 641
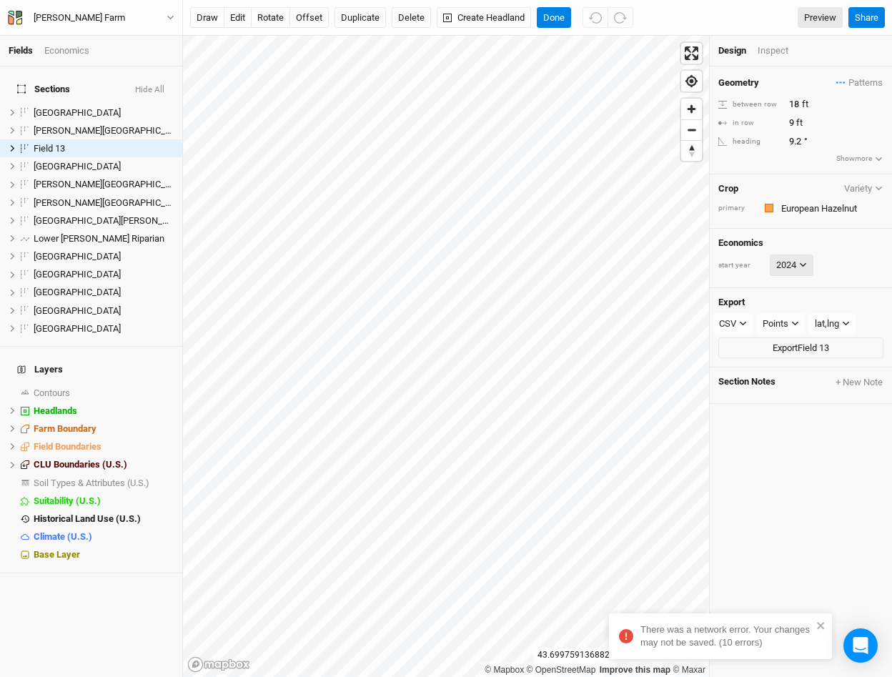
click at [799, 266] on icon at bounding box center [803, 265] width 8 height 8
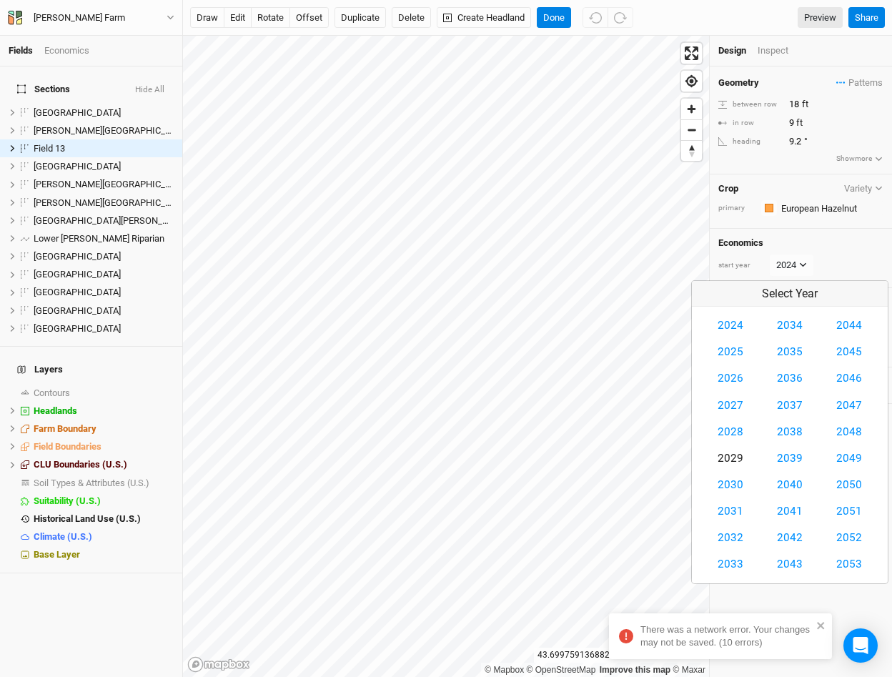
click at [725, 452] on button "2029" at bounding box center [730, 458] width 44 height 26
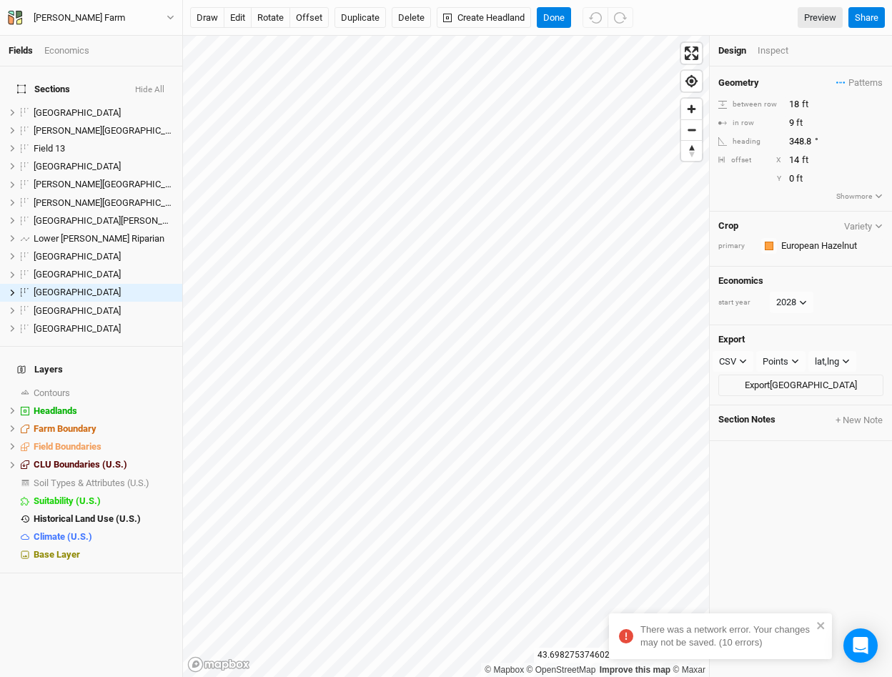
click at [59, 44] on div "Economics" at bounding box center [66, 50] width 45 height 13
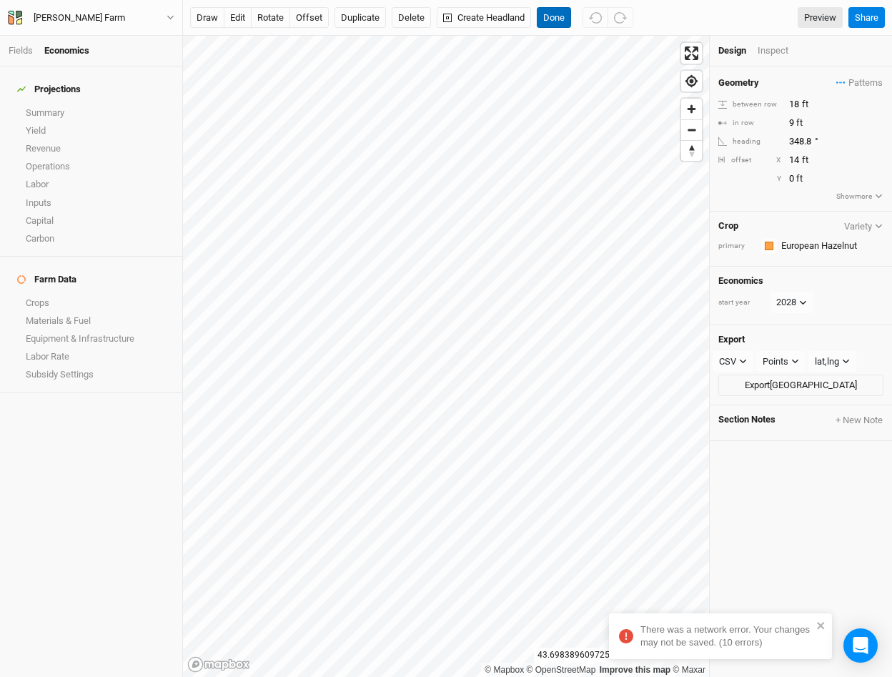
click at [550, 22] on button "Done" at bounding box center [554, 17] width 34 height 21
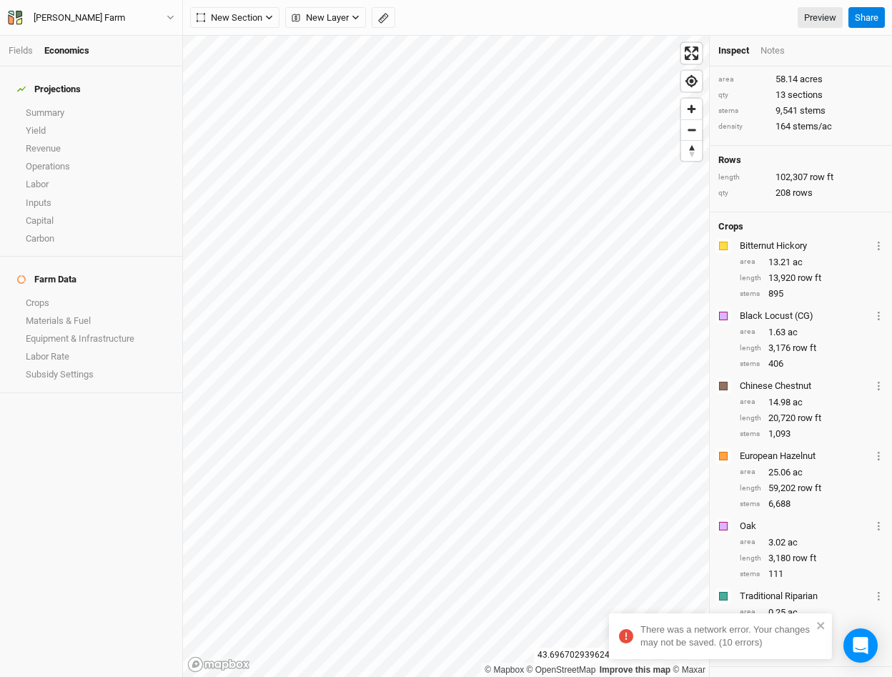
scroll to position [26, 0]
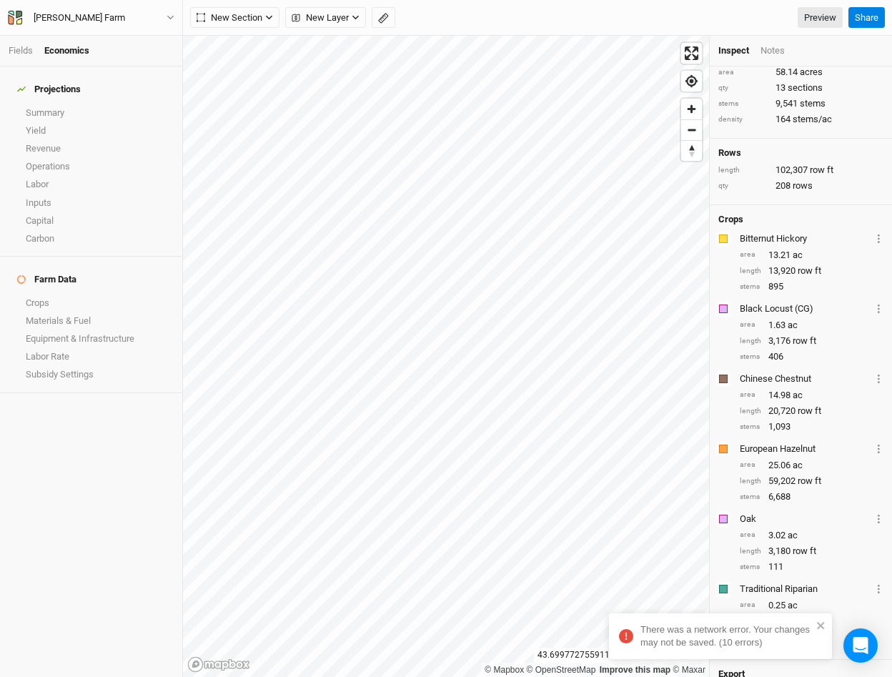
click at [279, 12] on div "New Layer Custom Roads Utilities Ridges Valleys Piping Fences Ponds Buildings" at bounding box center [322, 17] width 86 height 21
click at [258, 16] on span "New Section" at bounding box center [230, 18] width 66 height 14
click at [260, 53] on button "Grid" at bounding box center [247, 47] width 113 height 22
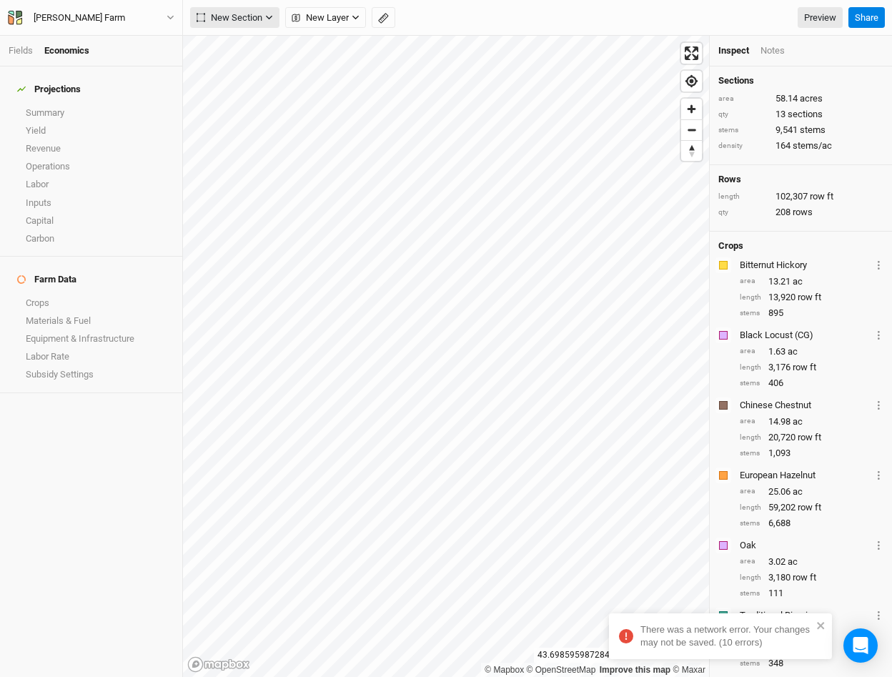
click at [253, 16] on span "New Section" at bounding box center [230, 18] width 66 height 14
click at [243, 46] on button "Grid" at bounding box center [247, 47] width 113 height 22
click at [254, 10] on button "New Section" at bounding box center [234, 17] width 89 height 21
click at [254, 44] on button "Grid" at bounding box center [247, 47] width 113 height 22
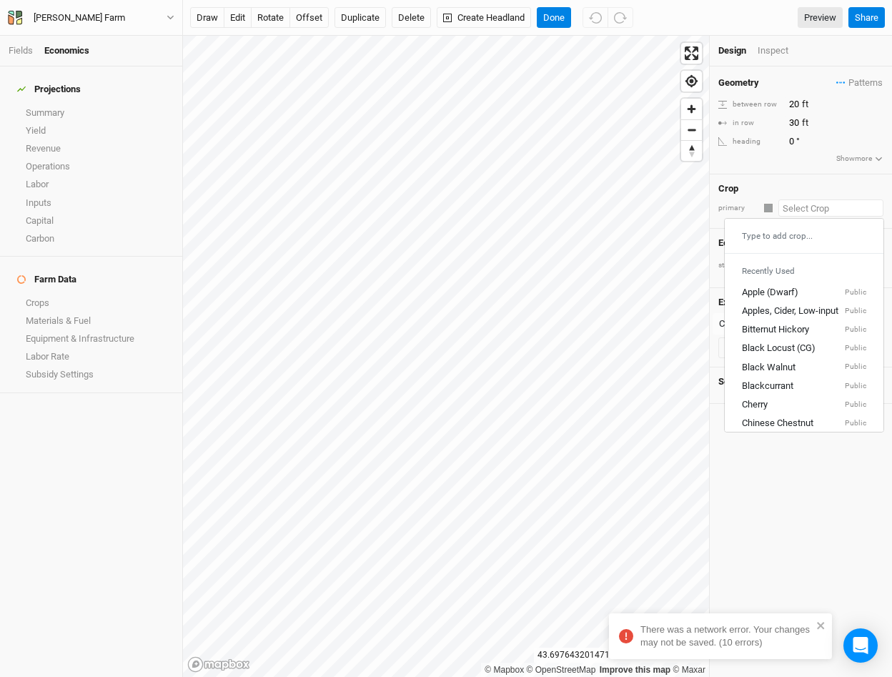
click at [821, 207] on input "text" at bounding box center [830, 207] width 105 height 17
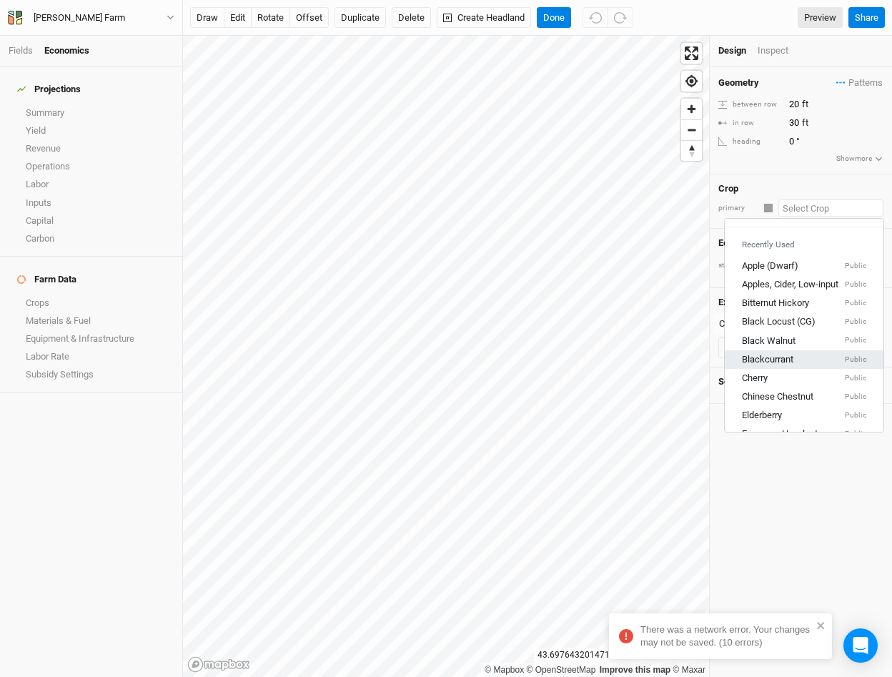
scroll to position [34, 0]
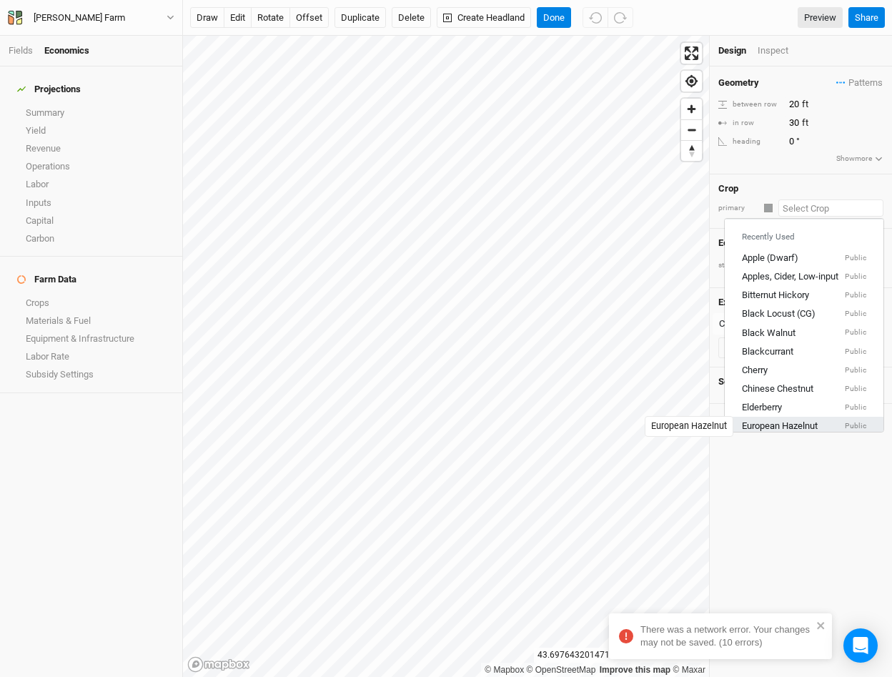
click at [770, 424] on div "European Hazelnut" at bounding box center [780, 426] width 76 height 13
type input "10"
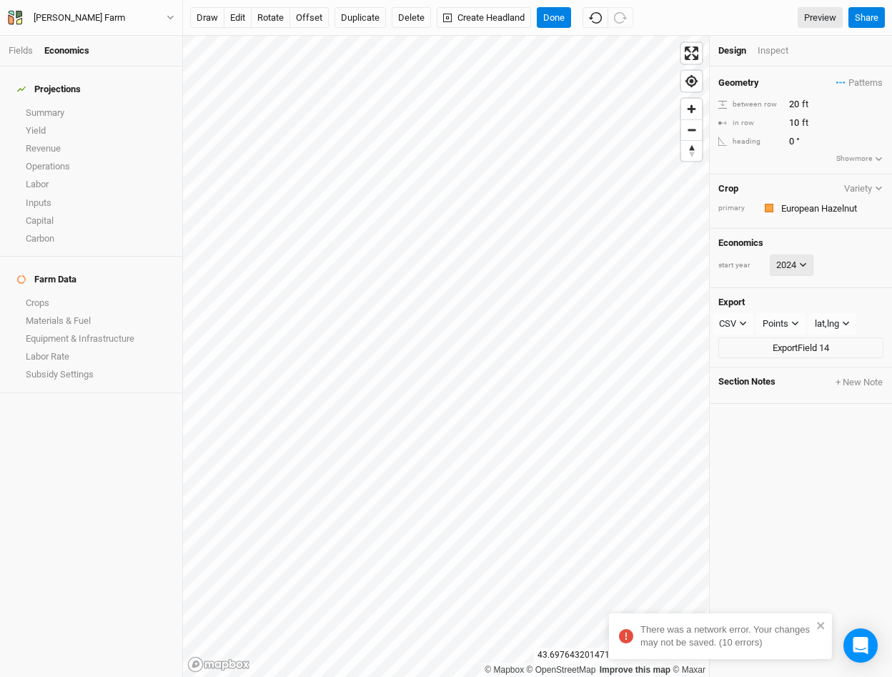
click at [792, 265] on button "2024" at bounding box center [792, 264] width 44 height 21
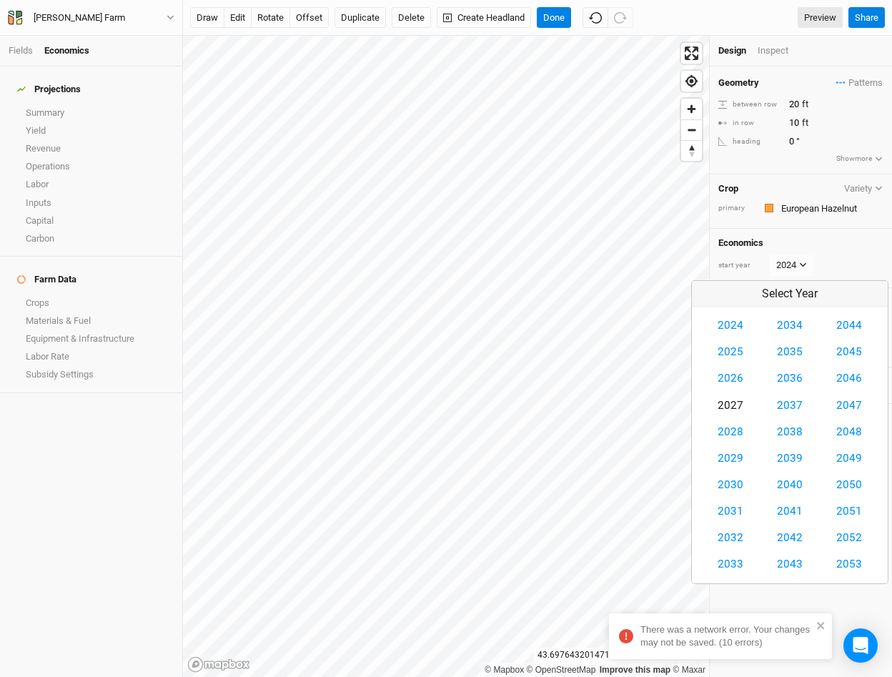
click at [731, 414] on button "2027" at bounding box center [730, 405] width 44 height 26
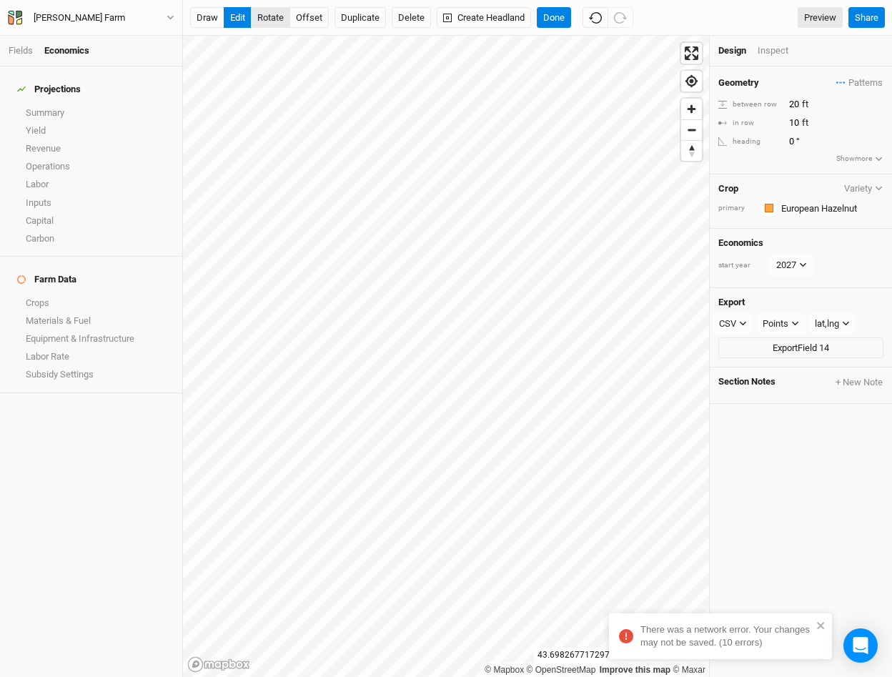
click at [254, 17] on button "rotate" at bounding box center [270, 17] width 39 height 21
type input "9.6"
click at [212, 14] on button "draw" at bounding box center [207, 17] width 34 height 21
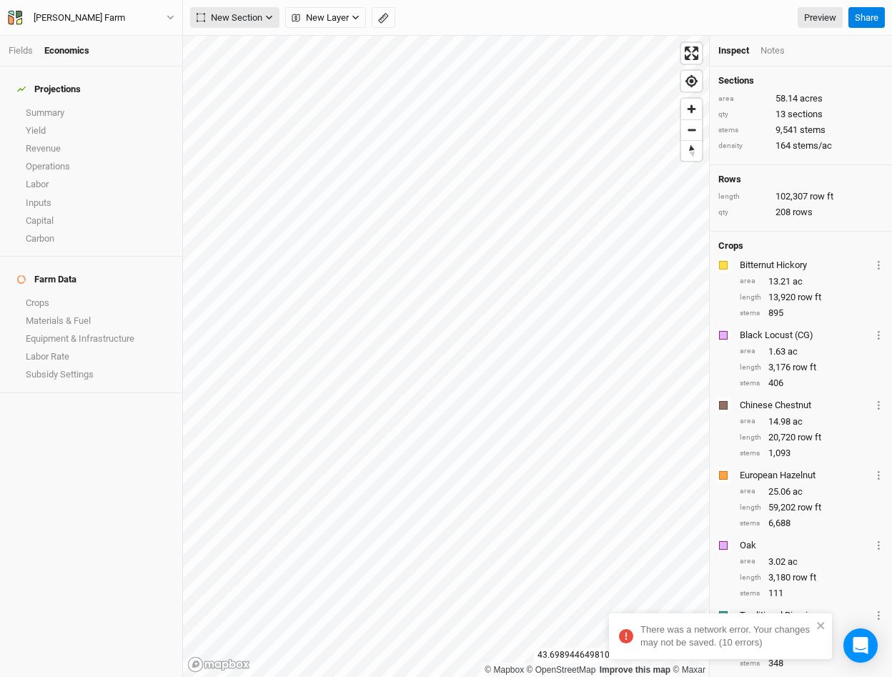
click at [251, 24] on span "New Section" at bounding box center [230, 18] width 66 height 14
click at [236, 48] on div "Grid" at bounding box center [231, 47] width 21 height 16
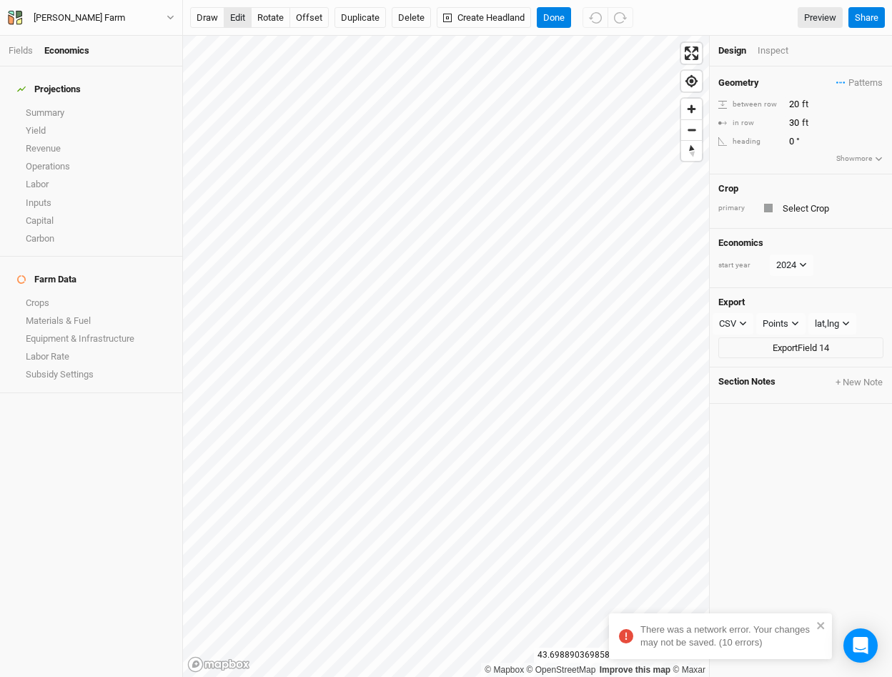
click at [234, 20] on button "edit" at bounding box center [238, 17] width 28 height 21
click at [268, 14] on button "rotate" at bounding box center [270, 17] width 39 height 21
type input "9.9"
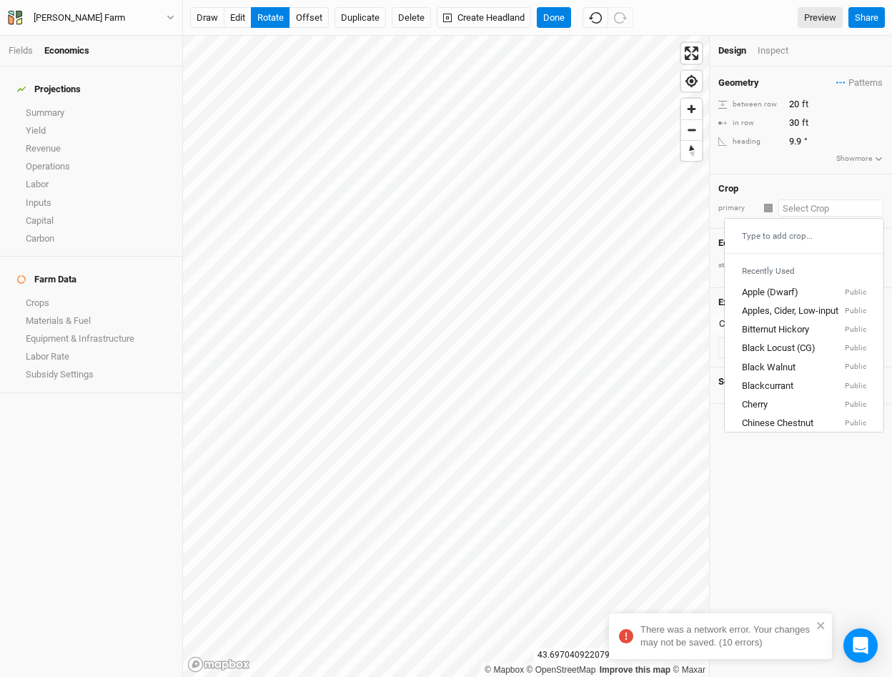
click at [808, 210] on input "text" at bounding box center [830, 207] width 105 height 17
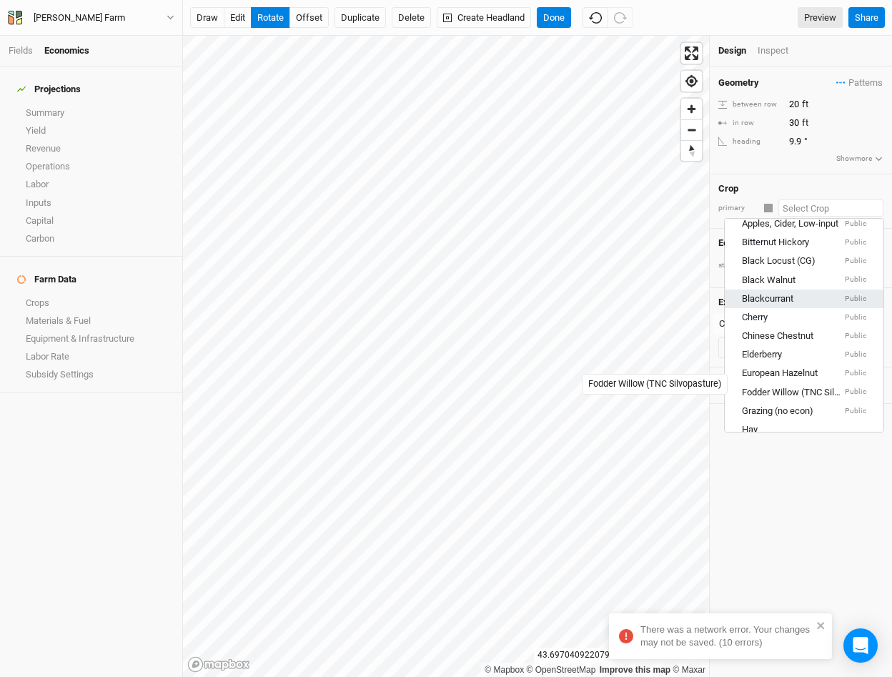
scroll to position [95, 0]
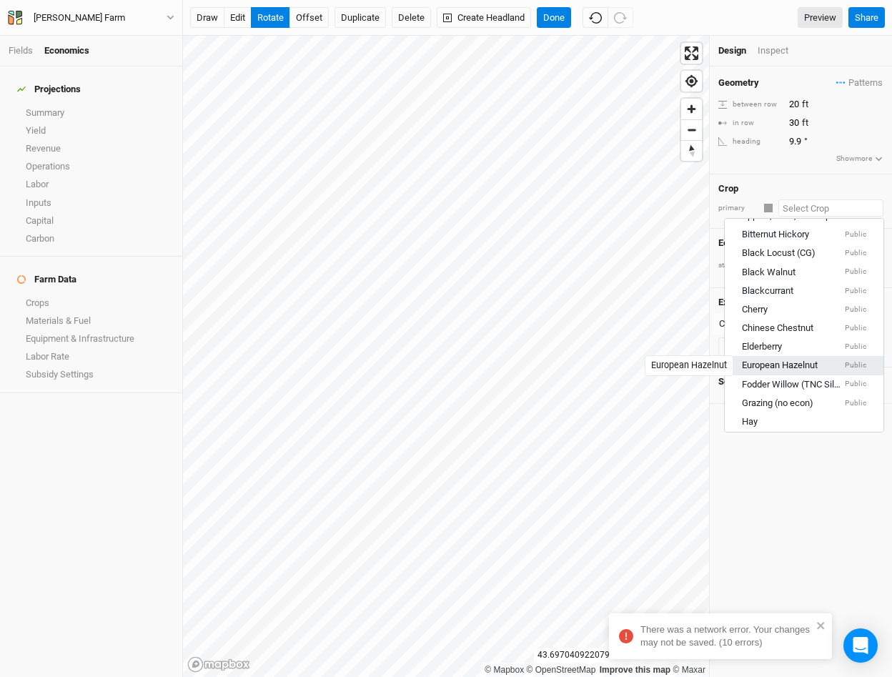
click at [776, 369] on div "European Hazelnut" at bounding box center [780, 366] width 76 height 13
type input "10"
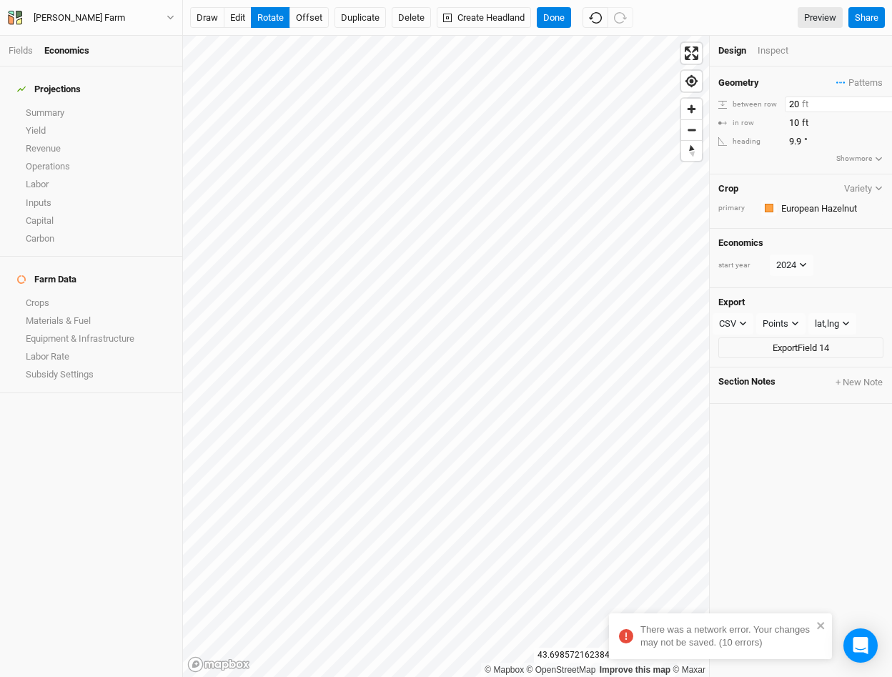
click at [796, 107] on input "20" at bounding box center [847, 104] width 124 height 16
type input "18"
click at [793, 122] on input "10" at bounding box center [847, 123] width 124 height 16
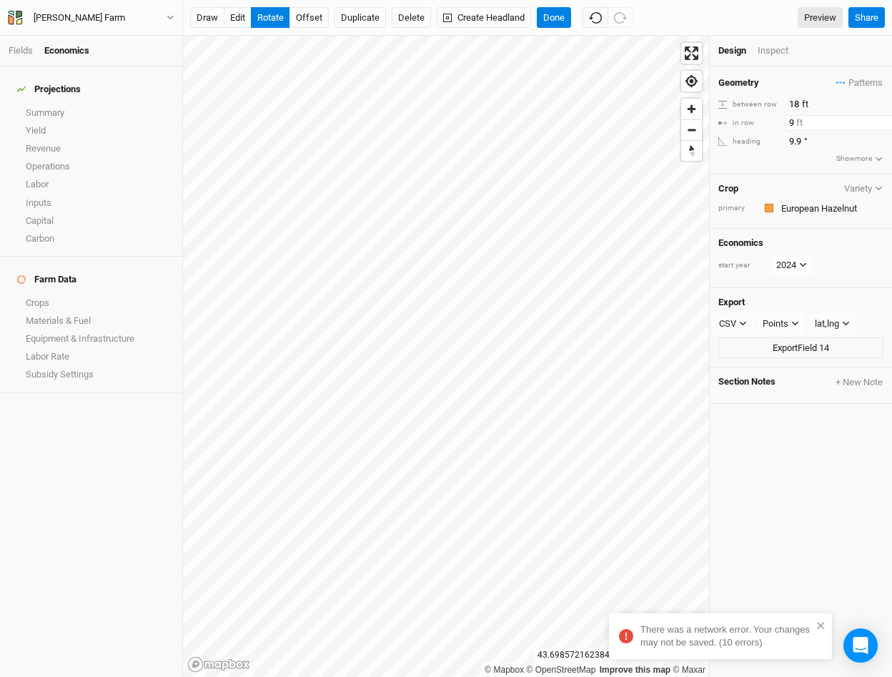
type input "9"
click at [785, 268] on button "2024" at bounding box center [792, 264] width 44 height 21
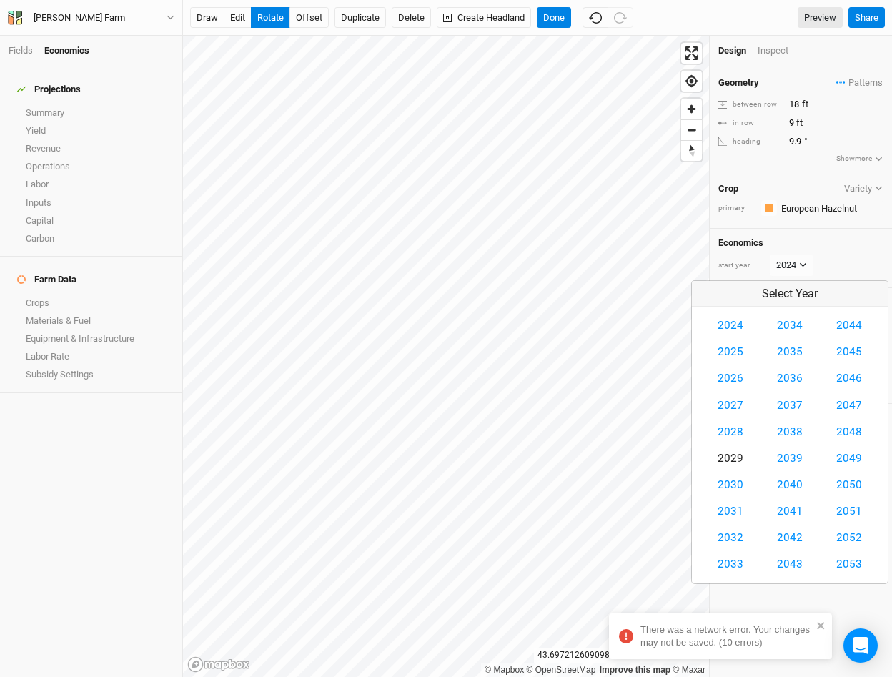
click at [727, 454] on button "2029" at bounding box center [730, 458] width 44 height 26
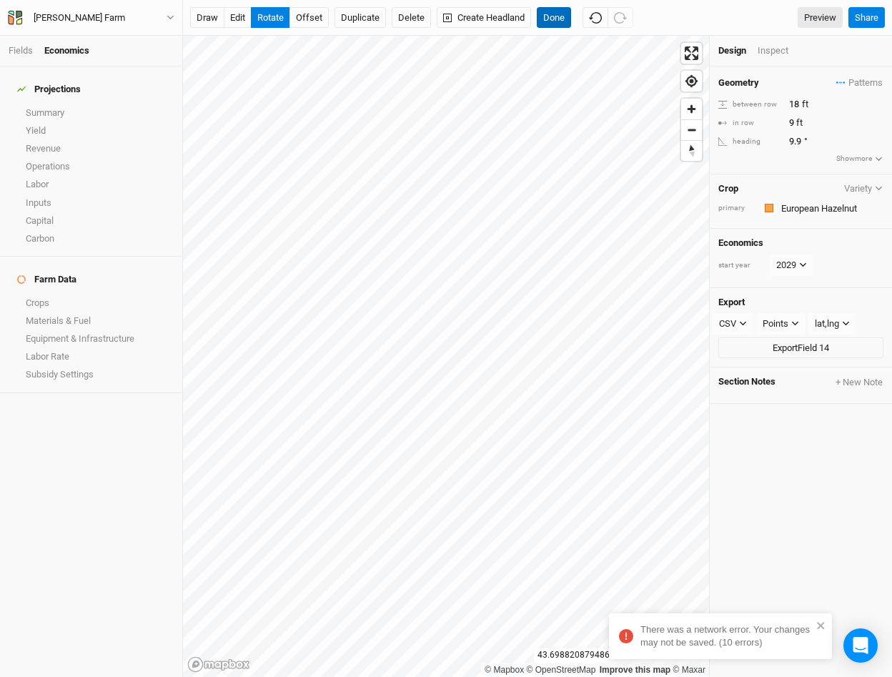
click at [555, 22] on button "Done" at bounding box center [554, 17] width 34 height 21
click at [554, 17] on button "Done" at bounding box center [554, 17] width 34 height 21
click at [551, 14] on button "Done" at bounding box center [554, 17] width 34 height 21
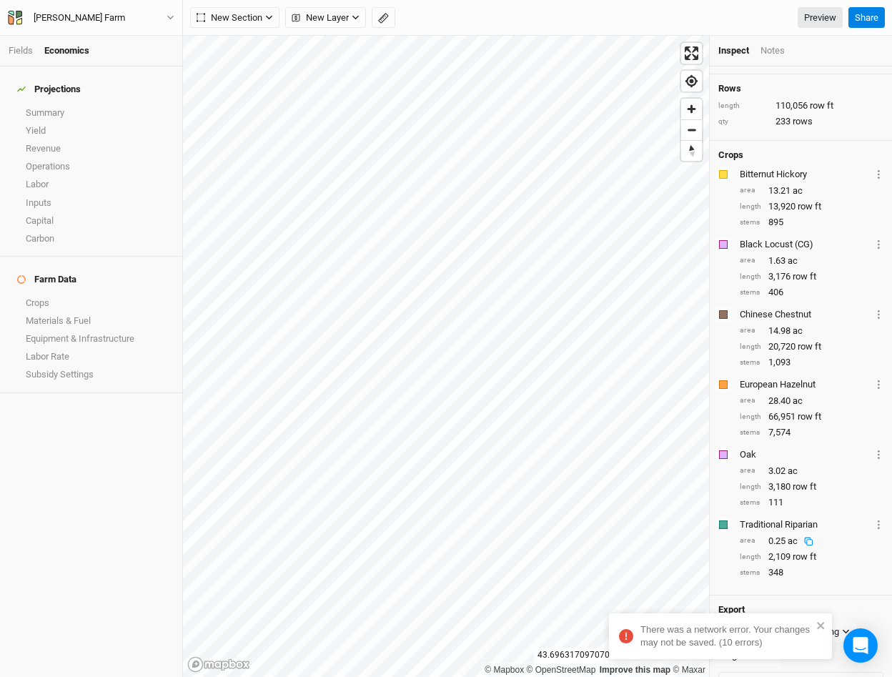
scroll to position [114, 0]
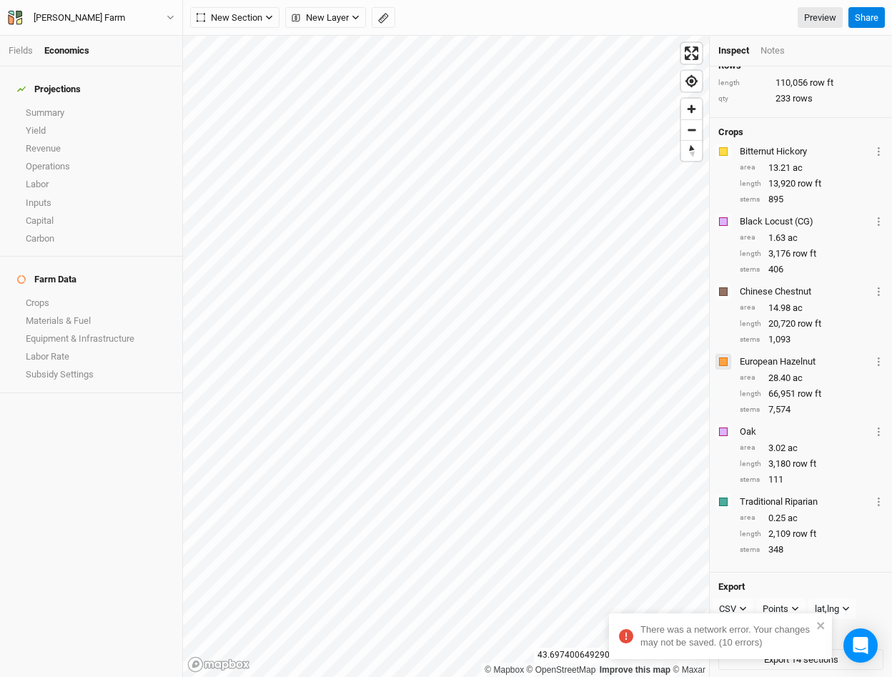
click at [716, 355] on button "button" at bounding box center [724, 362] width 16 height 16
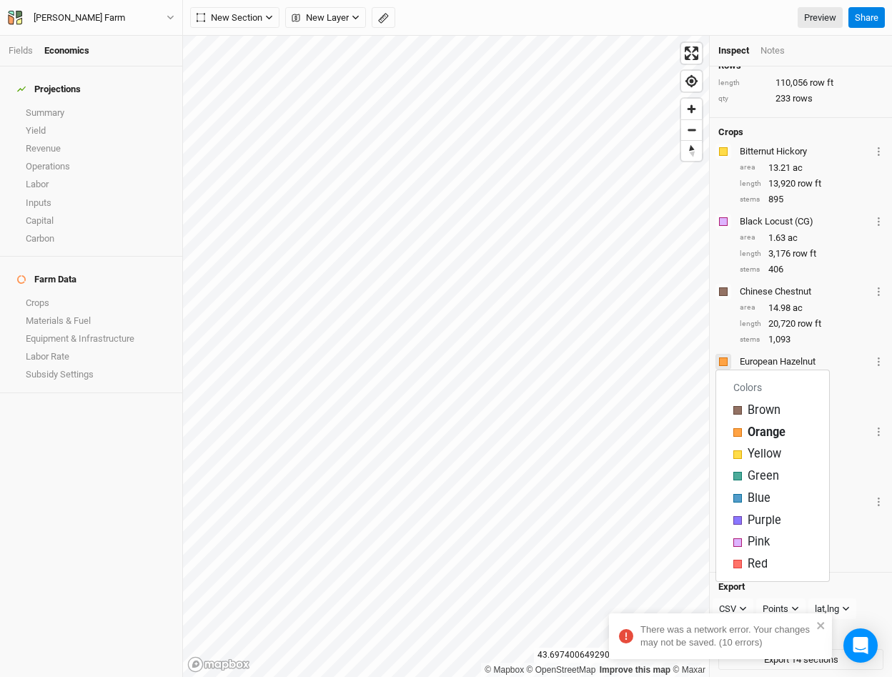
click at [718, 355] on button "button" at bounding box center [724, 362] width 16 height 16
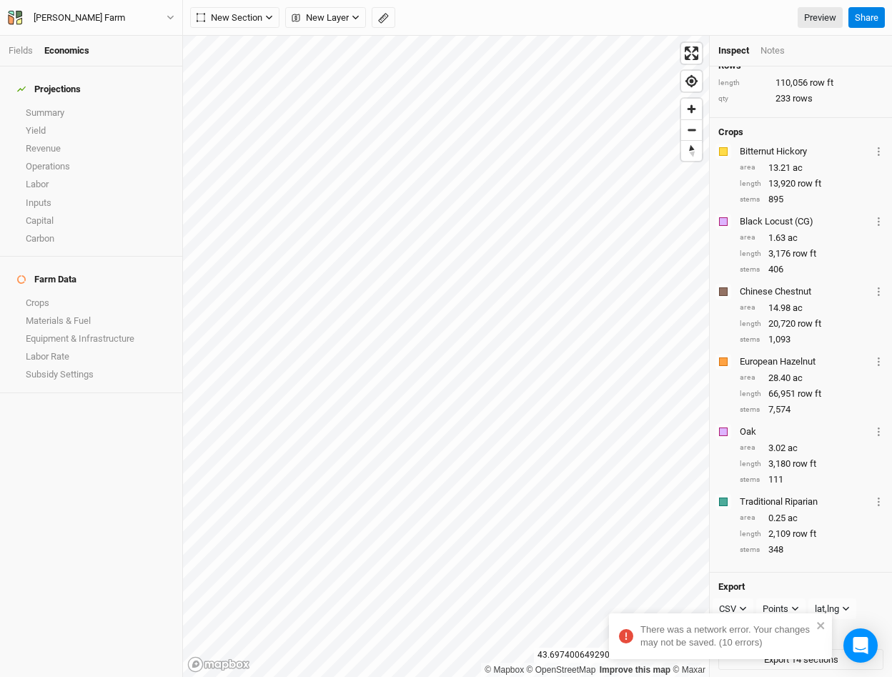
click at [763, 358] on div "European Hazelnut" at bounding box center [806, 361] width 132 height 13
click at [875, 358] on button "Layer 1" at bounding box center [878, 361] width 9 height 16
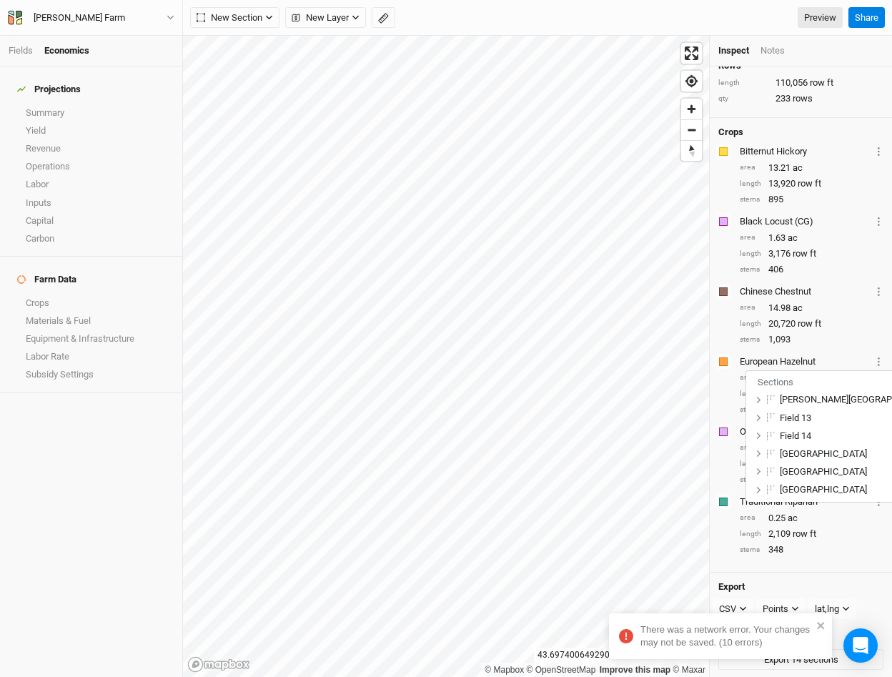
click at [781, 363] on div "European Hazelnut" at bounding box center [806, 361] width 132 height 13
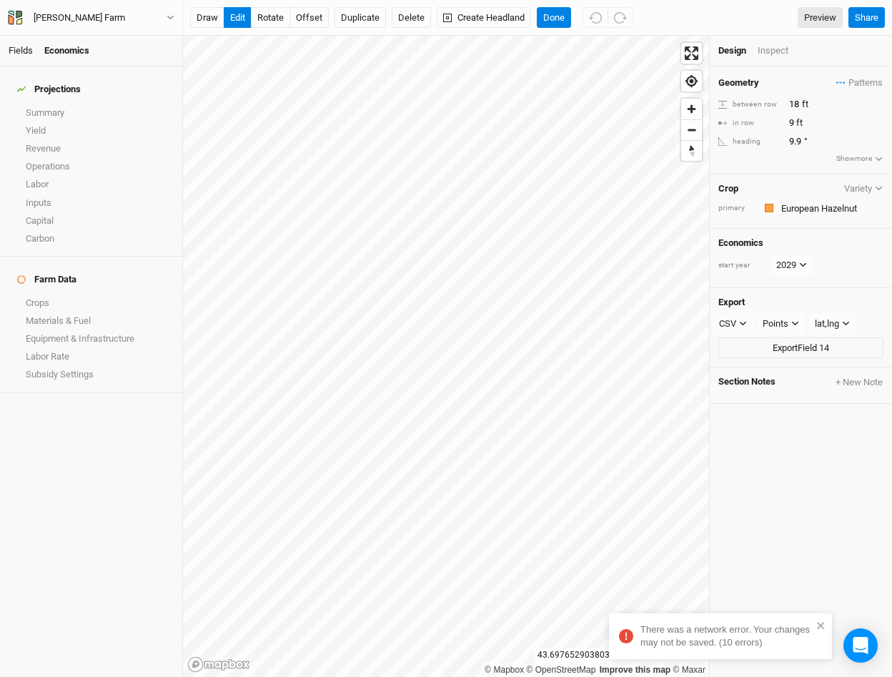
click at [17, 51] on link "Fields" at bounding box center [21, 50] width 24 height 11
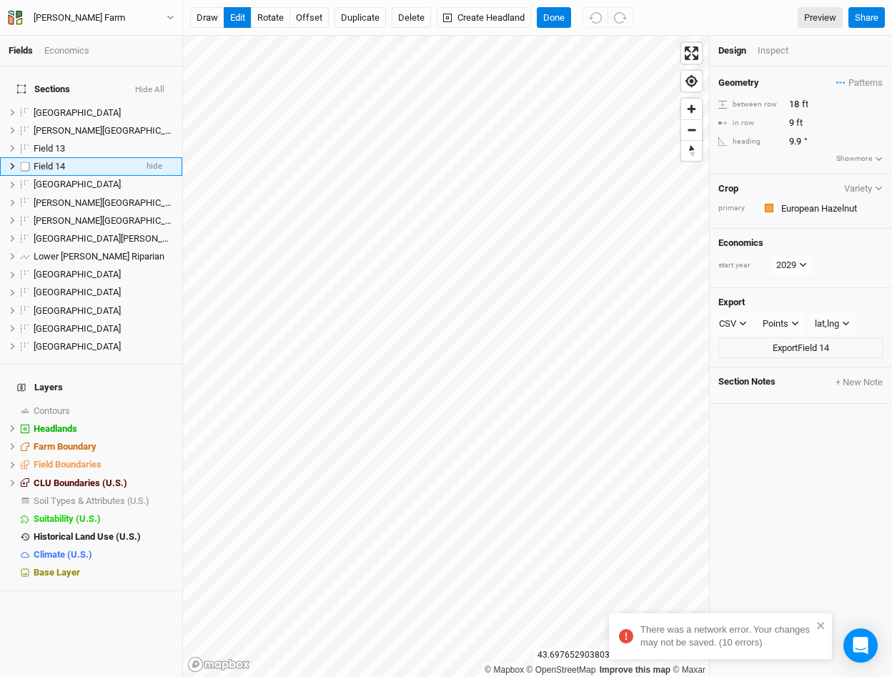
click at [67, 161] on div "Field 14" at bounding box center [85, 166] width 102 height 11
type input "Picnic Rocks"
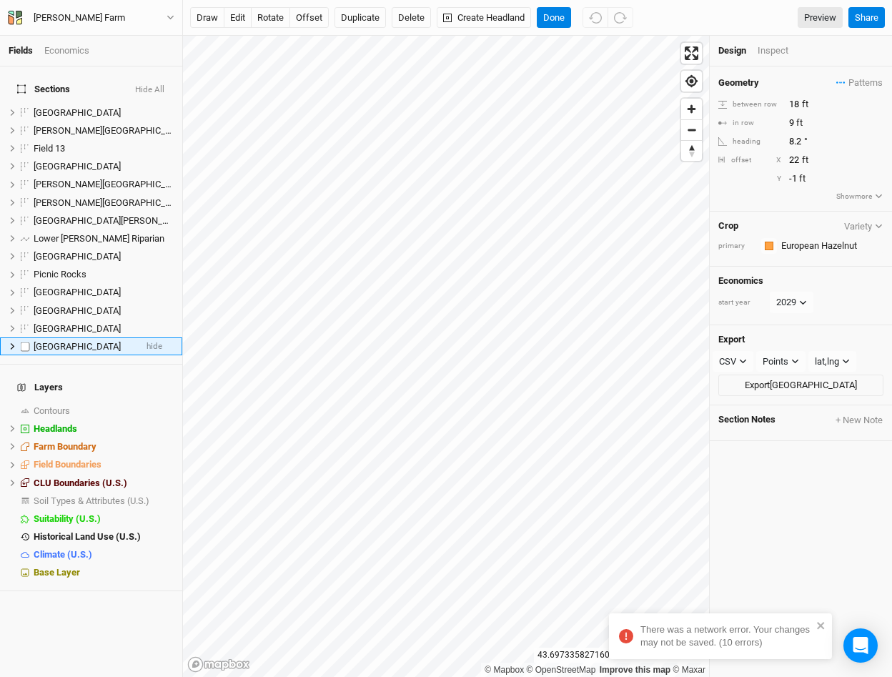
click at [49, 341] on span "[GEOGRAPHIC_DATA]" at bounding box center [77, 346] width 87 height 11
type input "Uncle [PERSON_NAME]'s"
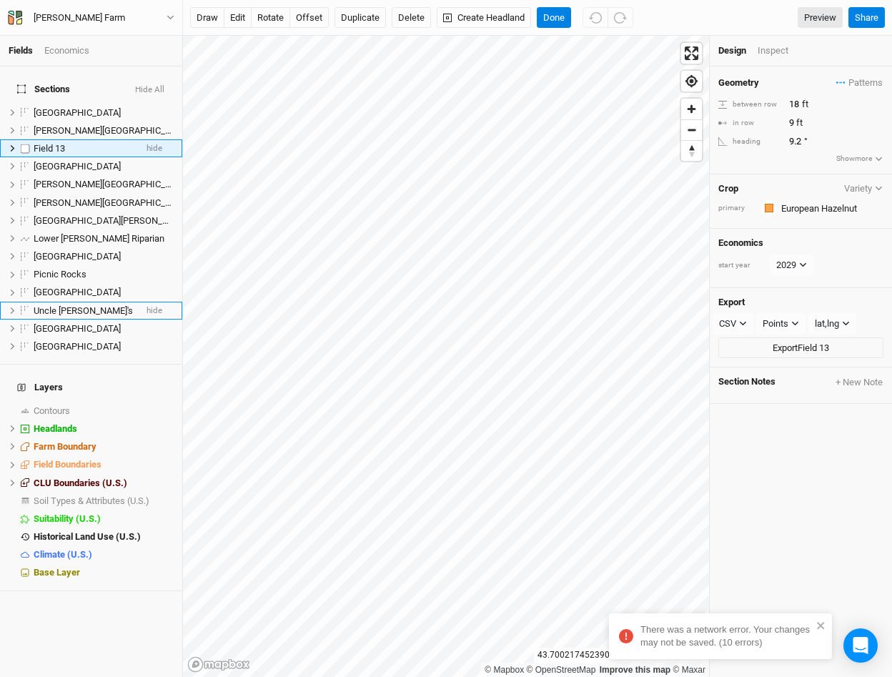
click at [51, 143] on span "Field 13" at bounding box center [49, 148] width 31 height 11
type input "[PERSON_NAME][GEOGRAPHIC_DATA]"
click at [72, 143] on span "[PERSON_NAME][GEOGRAPHIC_DATA]" at bounding box center [112, 148] width 156 height 11
click at [765, 61] on div "Design Inspect" at bounding box center [801, 51] width 182 height 31
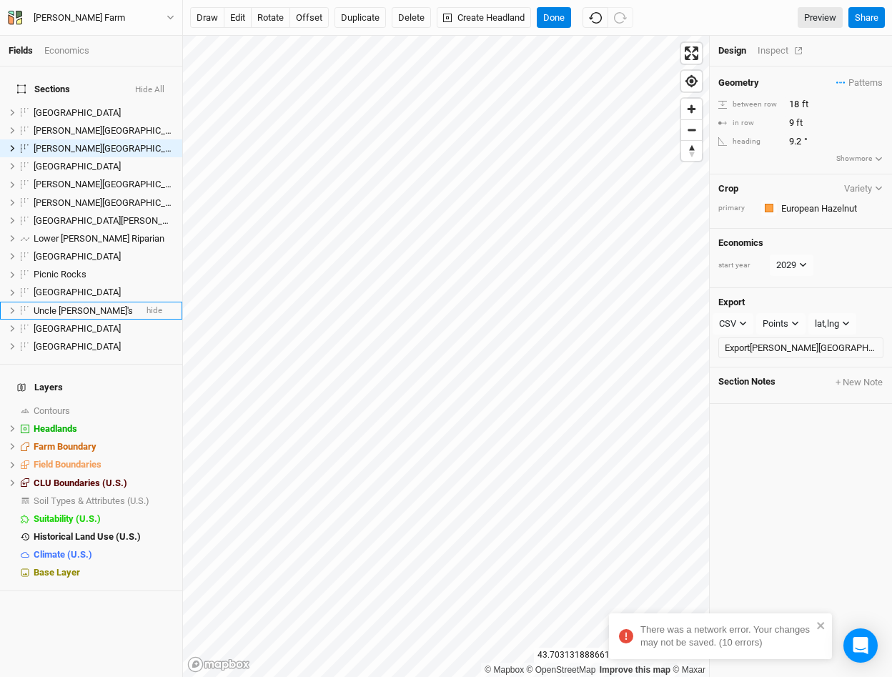
click at [771, 55] on div "Inspect" at bounding box center [783, 50] width 51 height 13
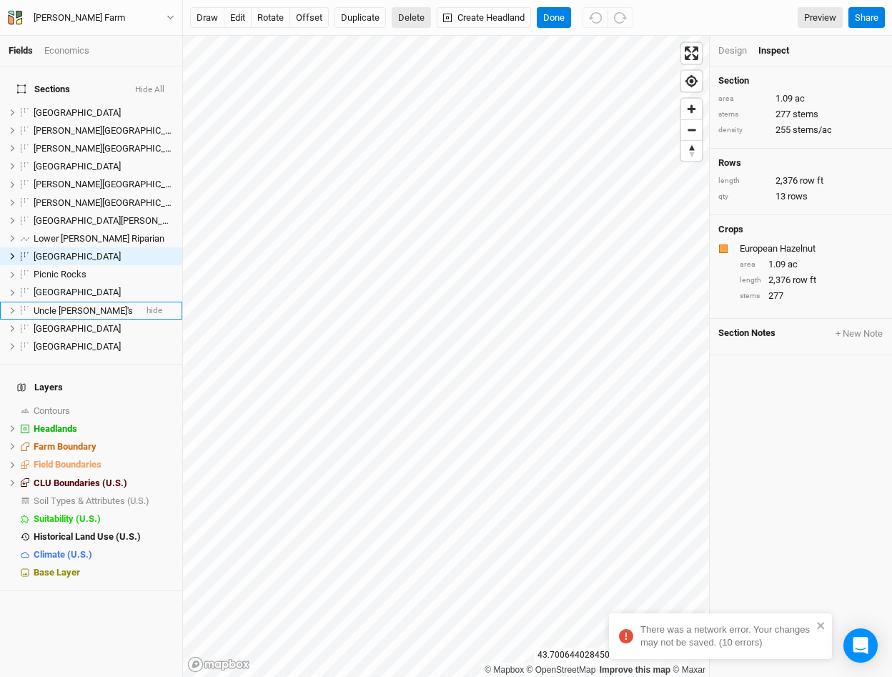
click at [403, 16] on button "Delete" at bounding box center [411, 17] width 39 height 21
click at [463, 16] on button "Confirm" at bounding box center [485, 17] width 44 height 21
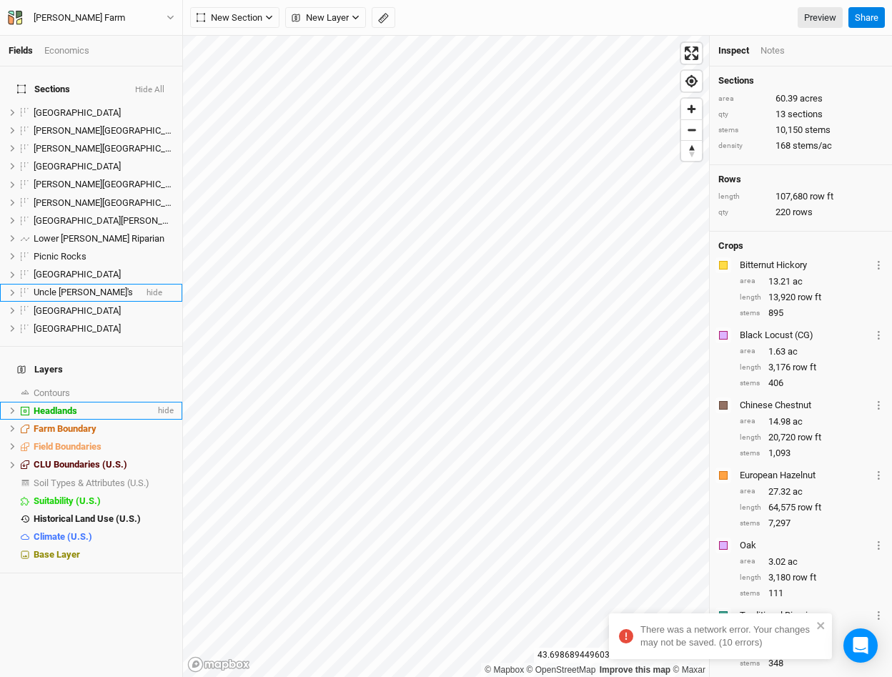
click at [58, 405] on span "Headlands" at bounding box center [56, 410] width 44 height 11
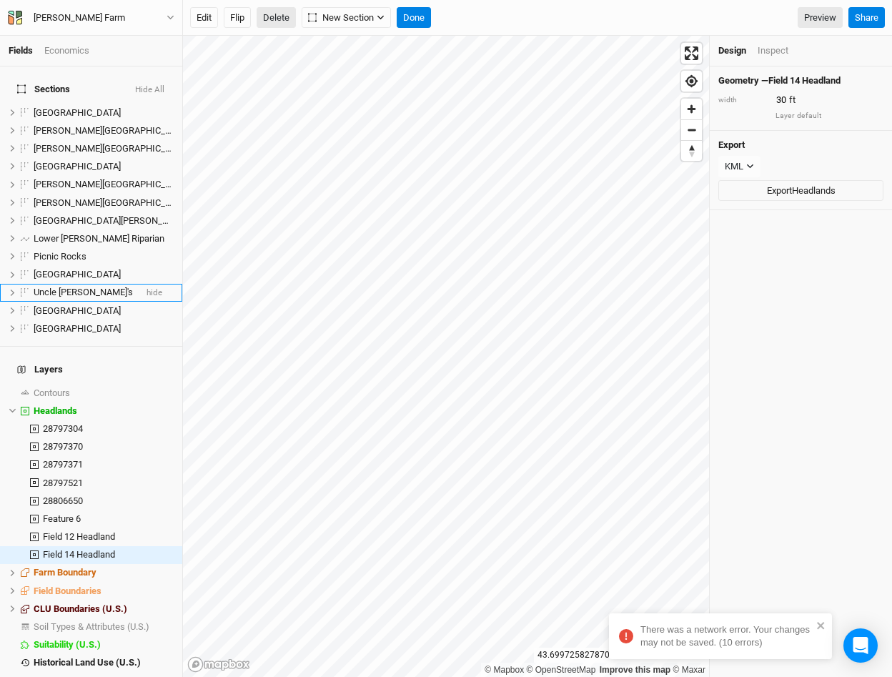
click at [275, 21] on button "Delete" at bounding box center [276, 17] width 39 height 21
click at [482, 20] on button "Confirm" at bounding box center [467, 17] width 44 height 21
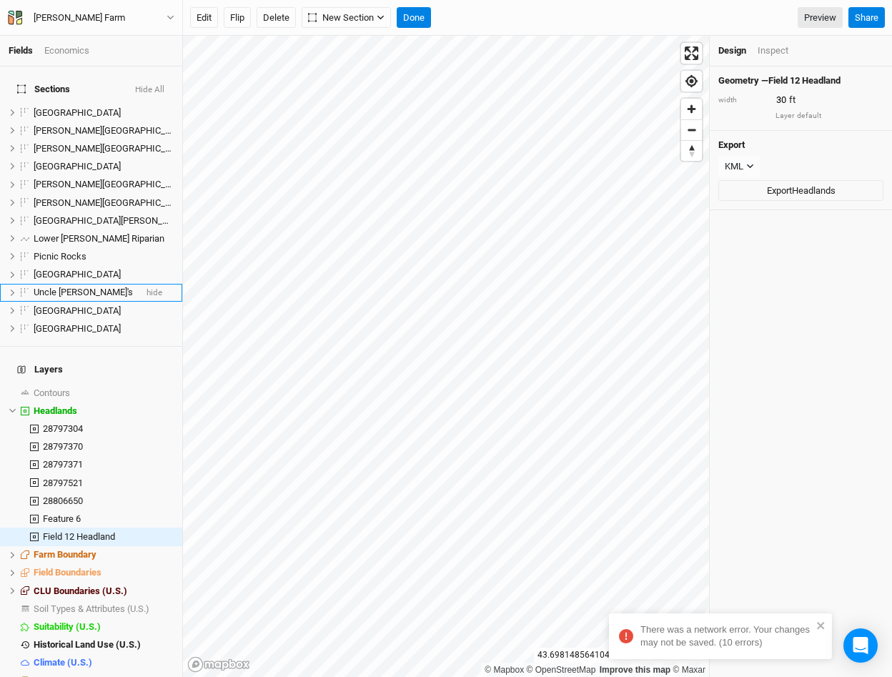
click at [285, 1] on div "Fields Economics Sections Hide All [GEOGRAPHIC_DATA] hide [PERSON_NAME][GEOGRAP…" at bounding box center [446, 338] width 892 height 677
click at [409, 21] on button "Done" at bounding box center [414, 17] width 34 height 21
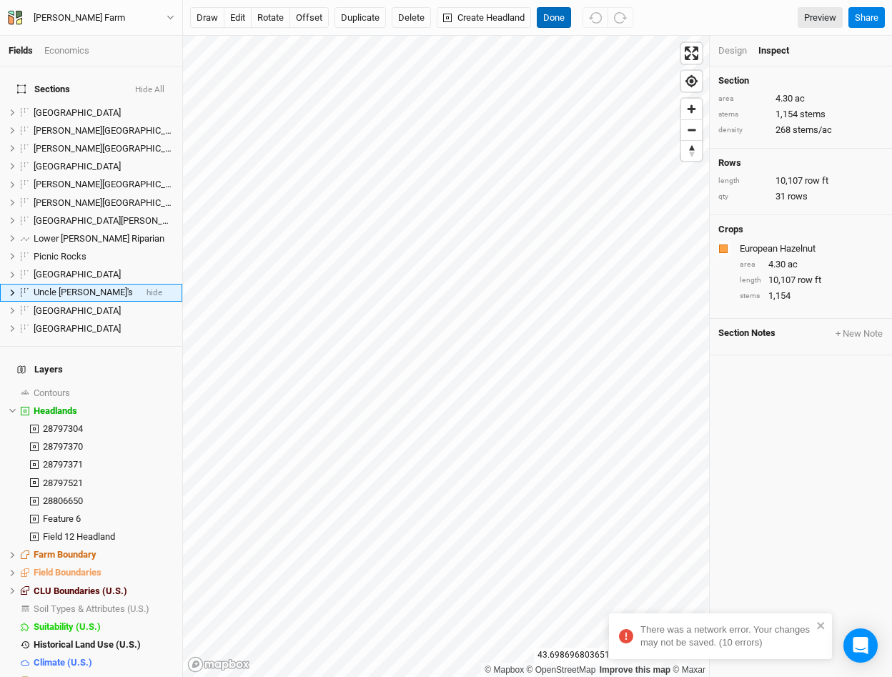
click at [566, 16] on button "Done" at bounding box center [554, 17] width 34 height 21
